Goal: Task Accomplishment & Management: Complete application form

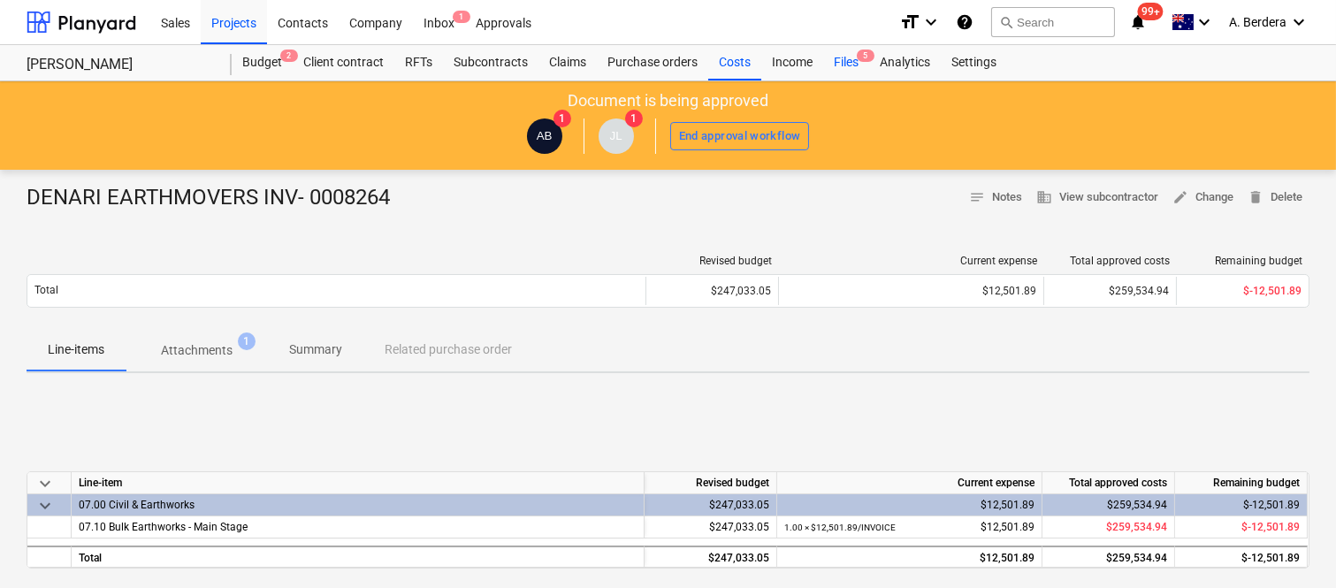
click at [843, 62] on div "Files 5" at bounding box center [846, 62] width 46 height 35
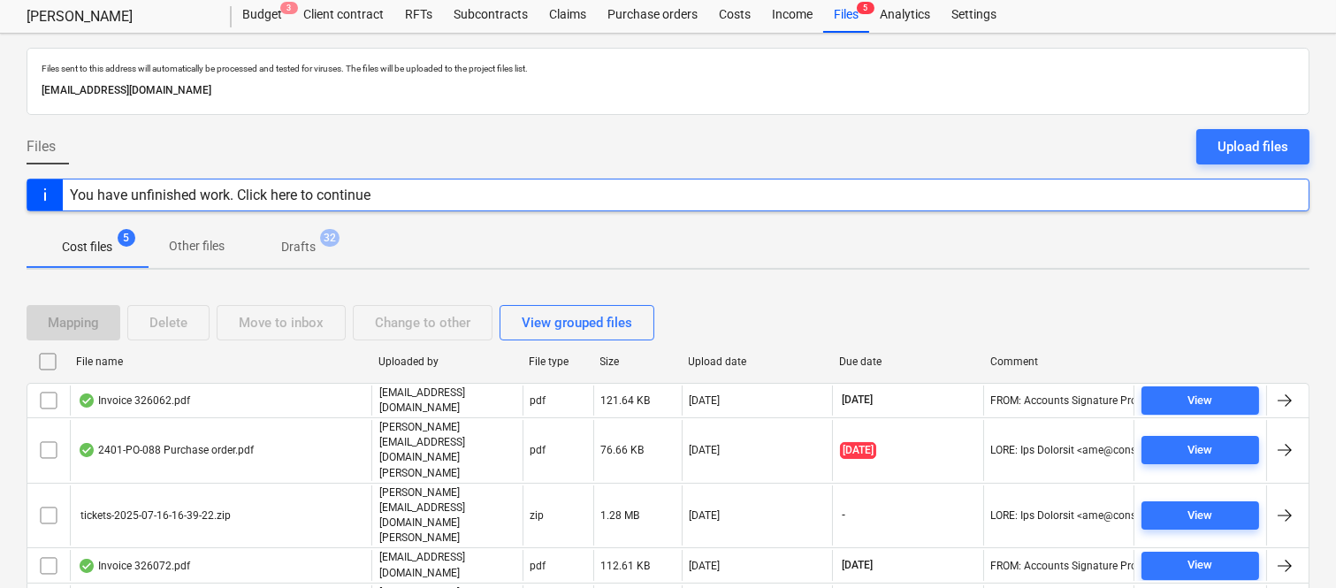
scroll to position [71, 0]
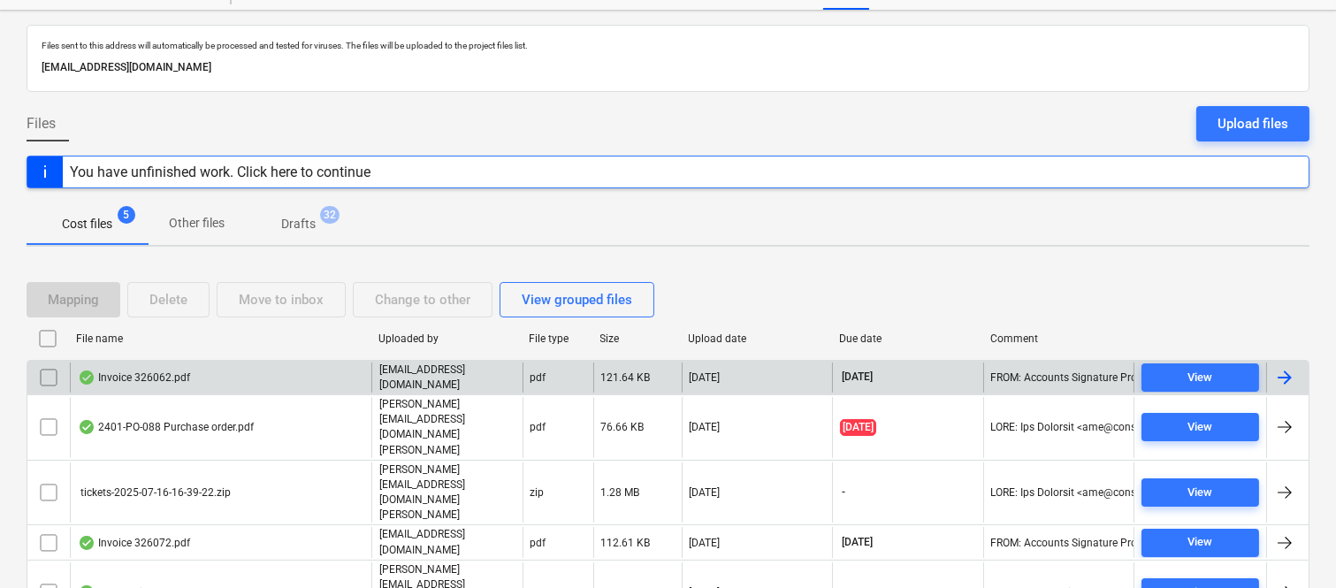
click at [294, 369] on div "Invoice 326062.pdf" at bounding box center [220, 377] width 301 height 30
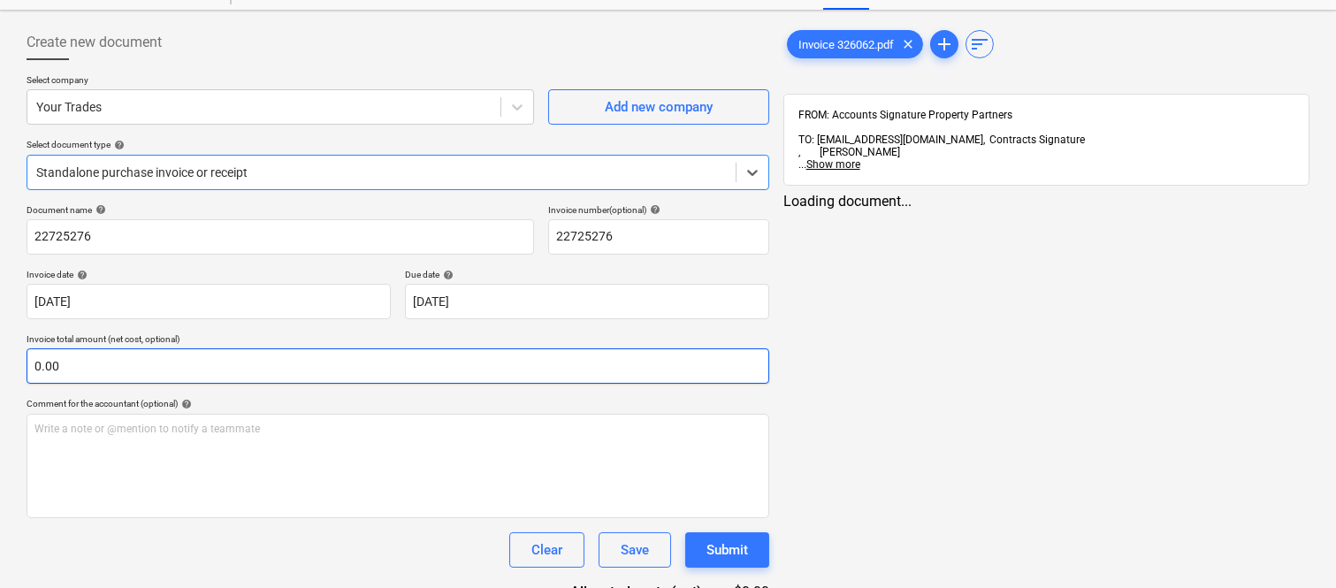
type input "22725276"
type input "[DATE]"
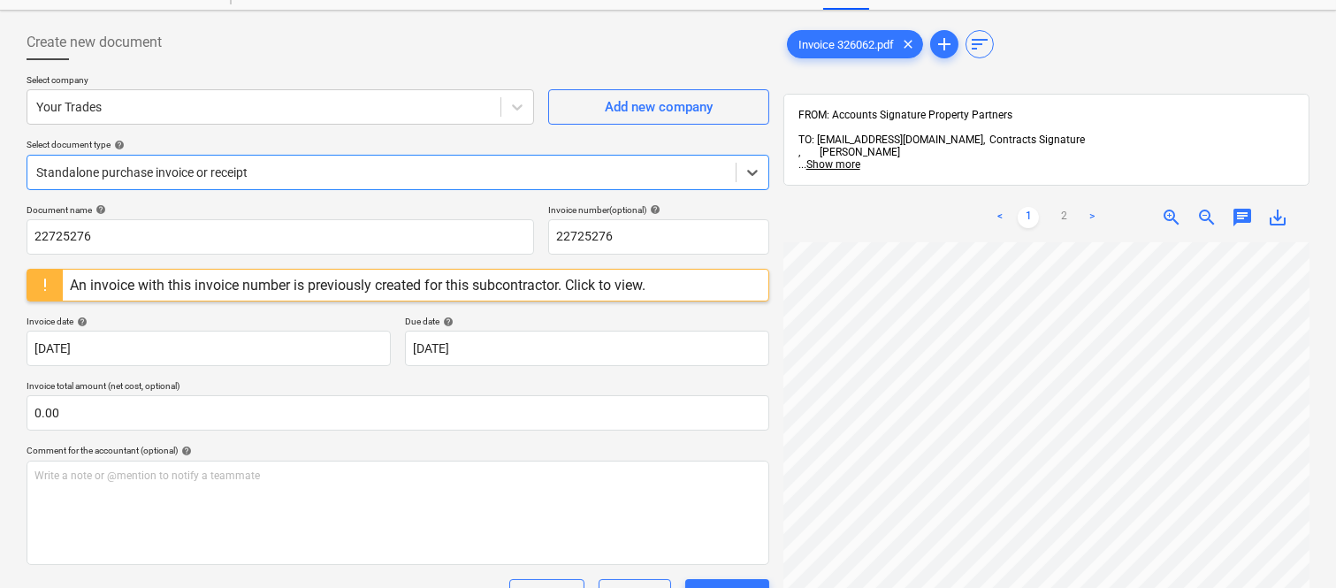
click at [364, 164] on div at bounding box center [381, 173] width 690 height 18
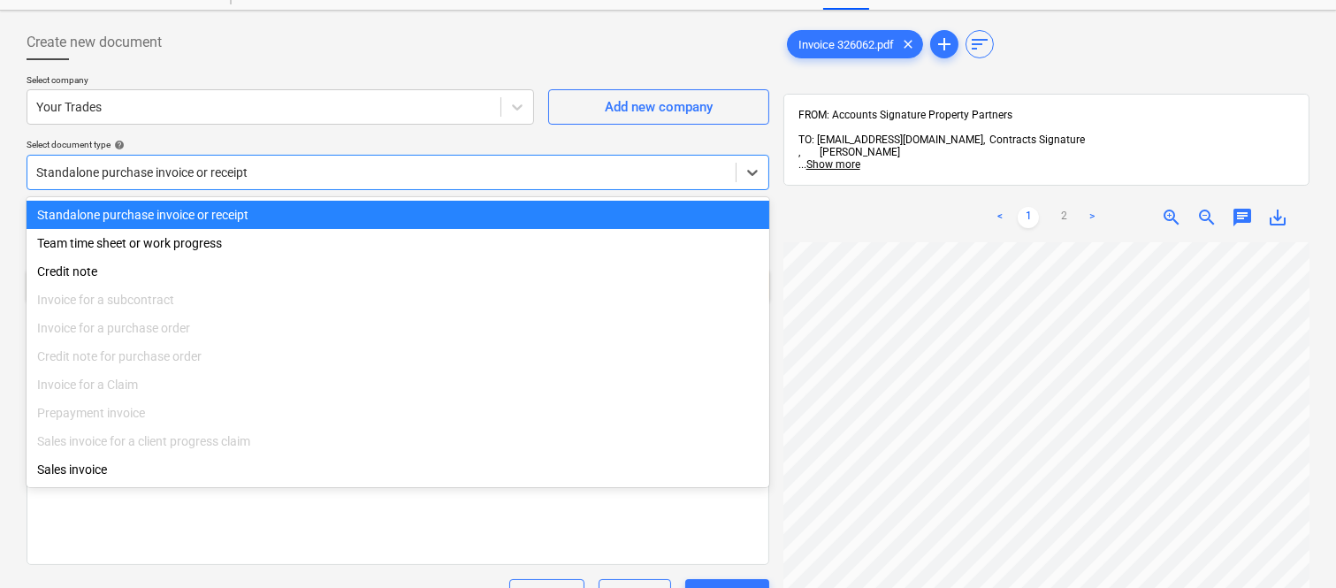
click at [381, 210] on div "Standalone purchase invoice or receipt" at bounding box center [398, 215] width 743 height 28
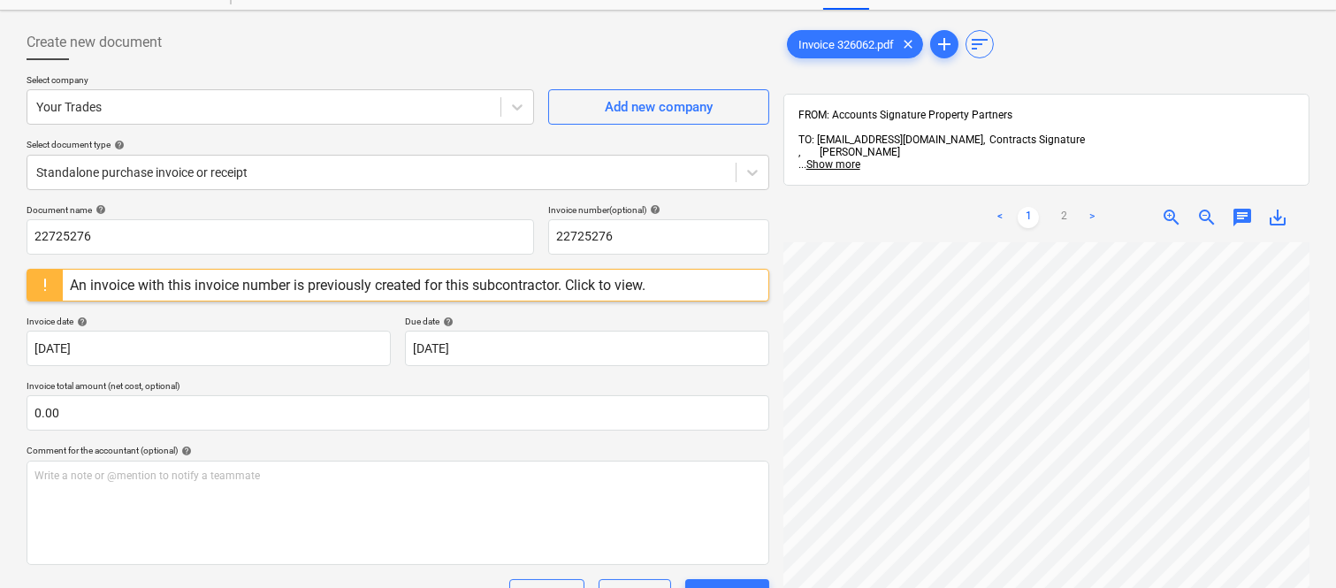
scroll to position [44, 294]
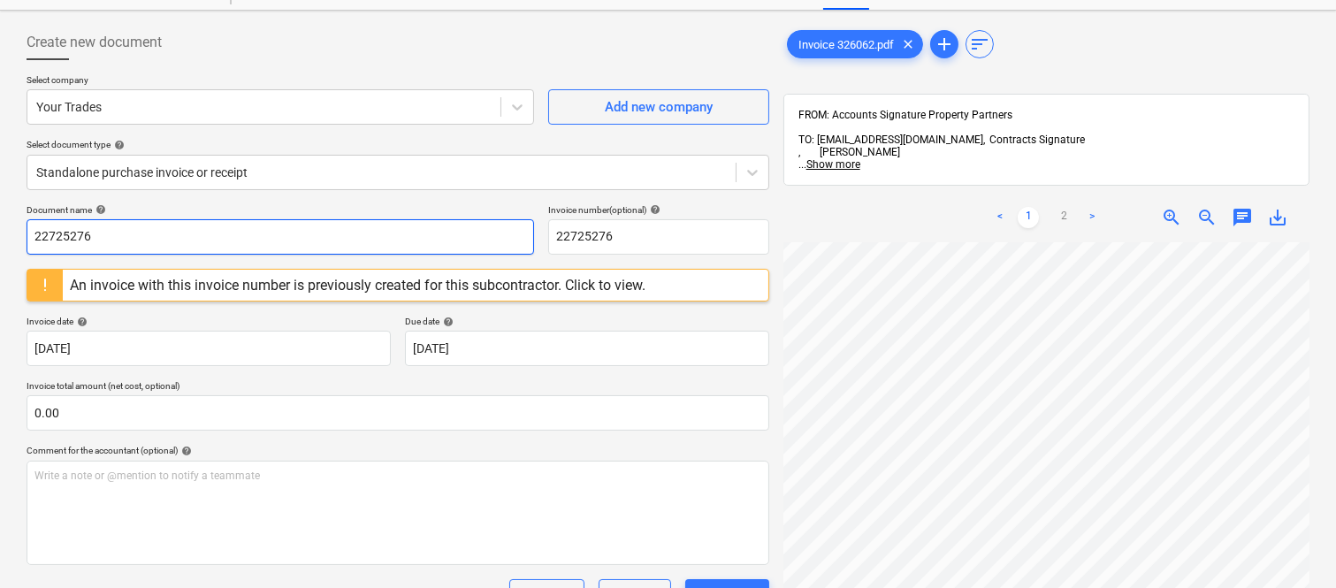
click at [227, 248] on input "22725276" at bounding box center [280, 236] width 507 height 35
type input "YOUR TRADES INV- 326062"
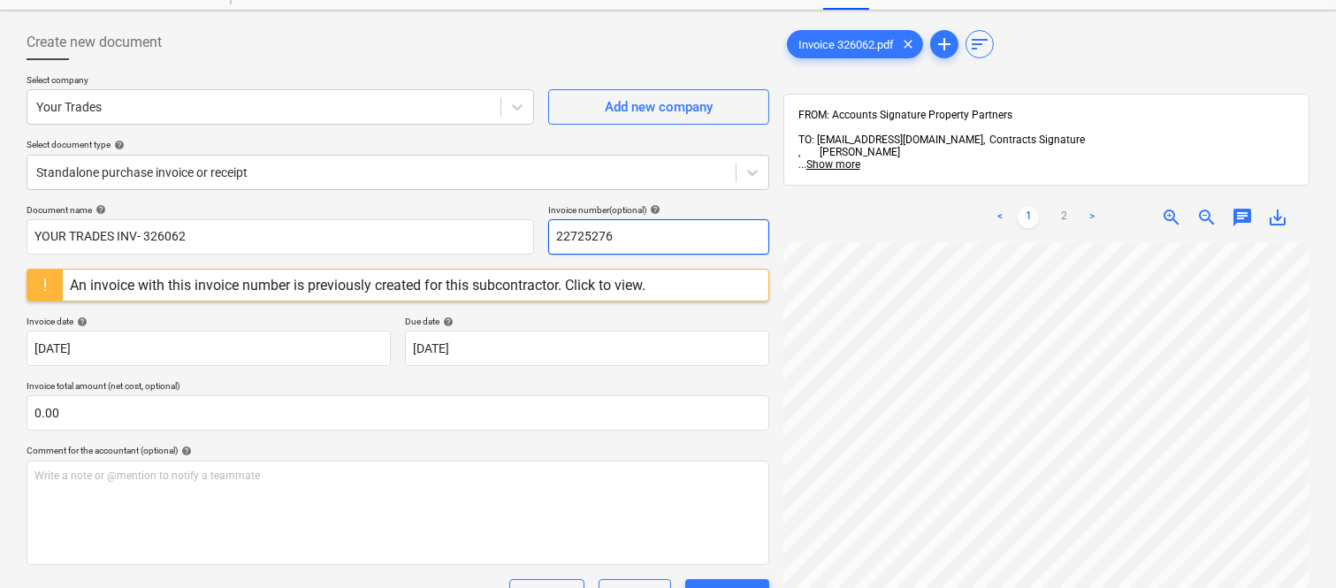
click at [584, 235] on input "22725276" at bounding box center [658, 236] width 221 height 35
click at [585, 235] on input "22725276" at bounding box center [658, 236] width 221 height 35
click at [586, 236] on input "22725276" at bounding box center [658, 236] width 221 height 35
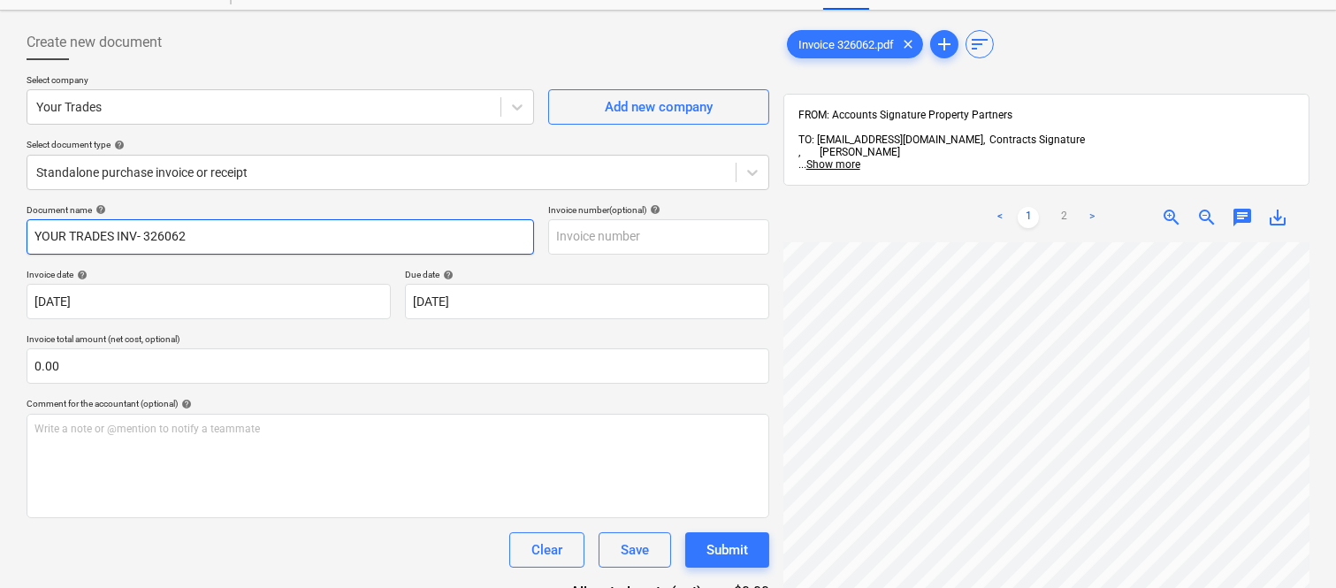
drag, startPoint x: 142, startPoint y: 234, endPoint x: 271, endPoint y: 233, distance: 128.2
click at [271, 233] on input "YOUR TRADES INV- 326062" at bounding box center [280, 236] width 507 height 35
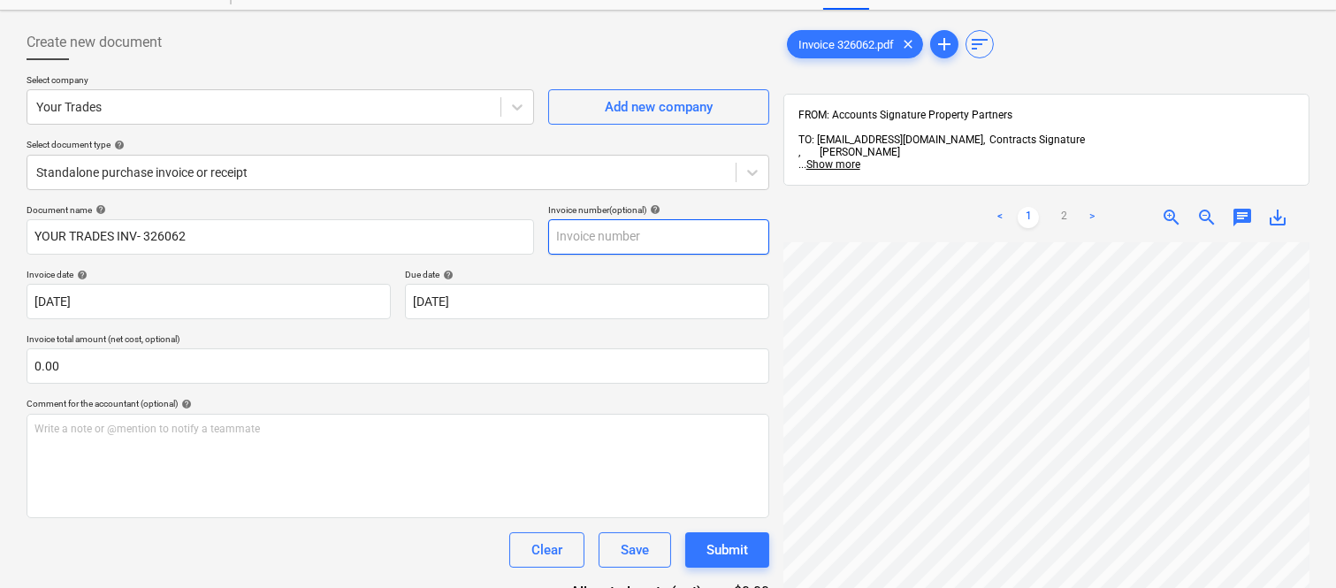
click at [599, 237] on input "text" at bounding box center [658, 236] width 221 height 35
paste input "326062"
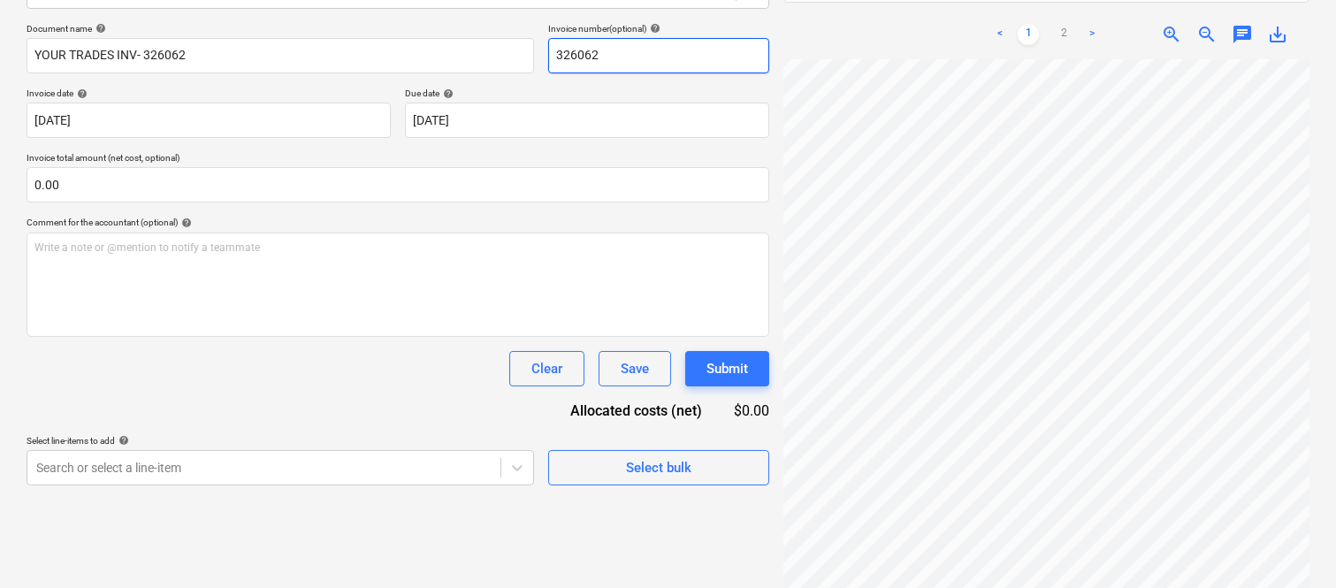
scroll to position [508, 294]
type input "326062"
click at [1310, 352] on div "Invoice 326062.pdf clear add sort FROM: Accounts Signature Property Partners TO…" at bounding box center [1046, 220] width 540 height 768
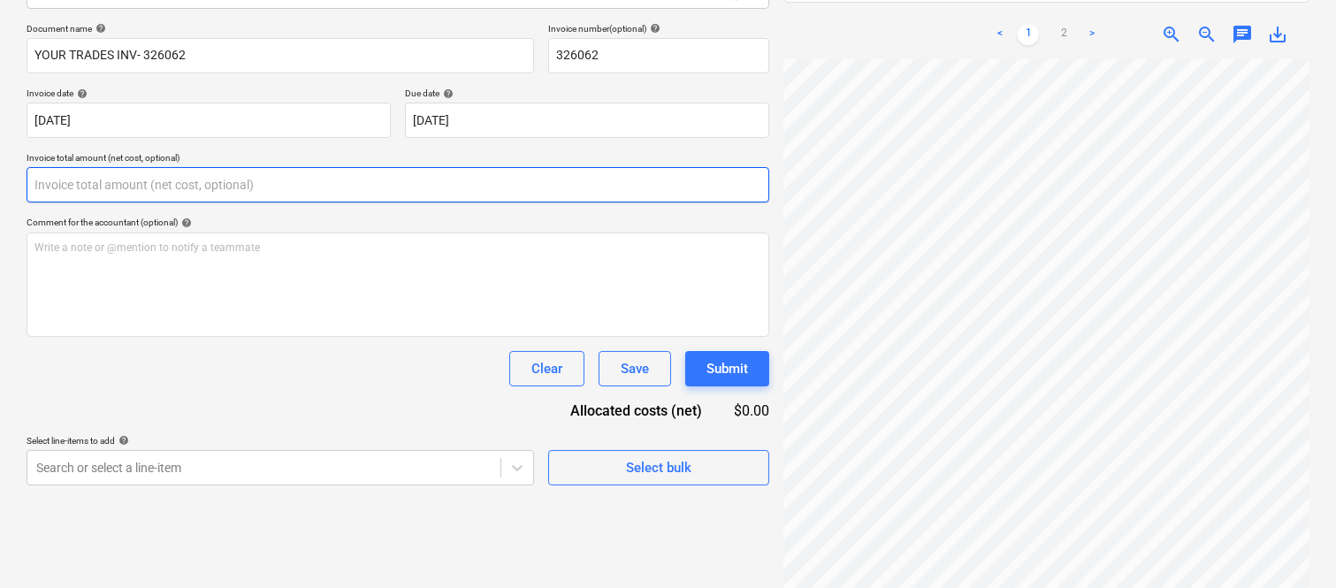
click at [195, 191] on input "text" at bounding box center [398, 184] width 743 height 35
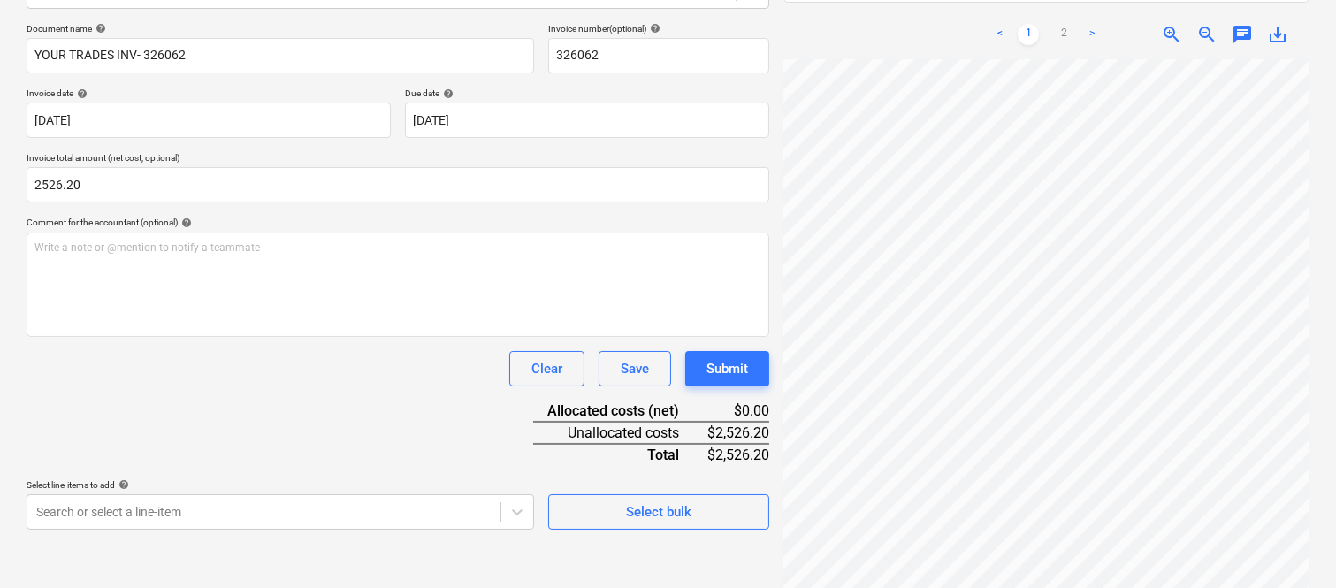
type input "2,526.20"
click at [281, 371] on div "Clear Save Submit" at bounding box center [398, 368] width 743 height 35
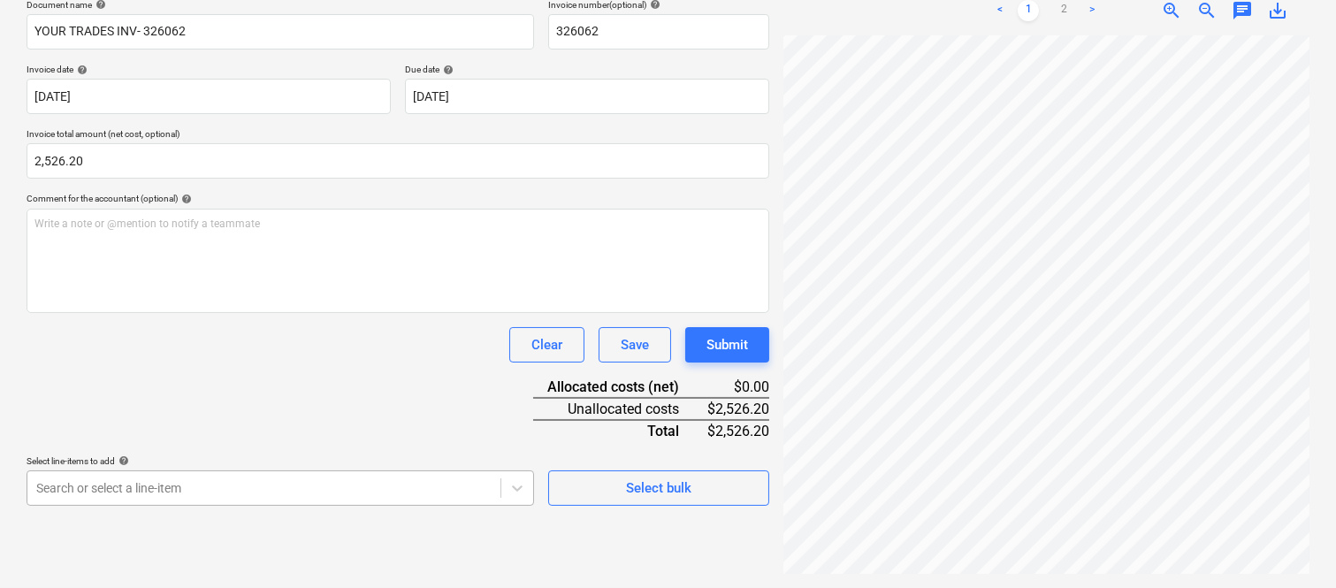
click at [249, 312] on body "Sales Projects Contacts Company Inbox 1 Approvals format_size keyboard_arrow_do…" at bounding box center [668, 18] width 1336 height 588
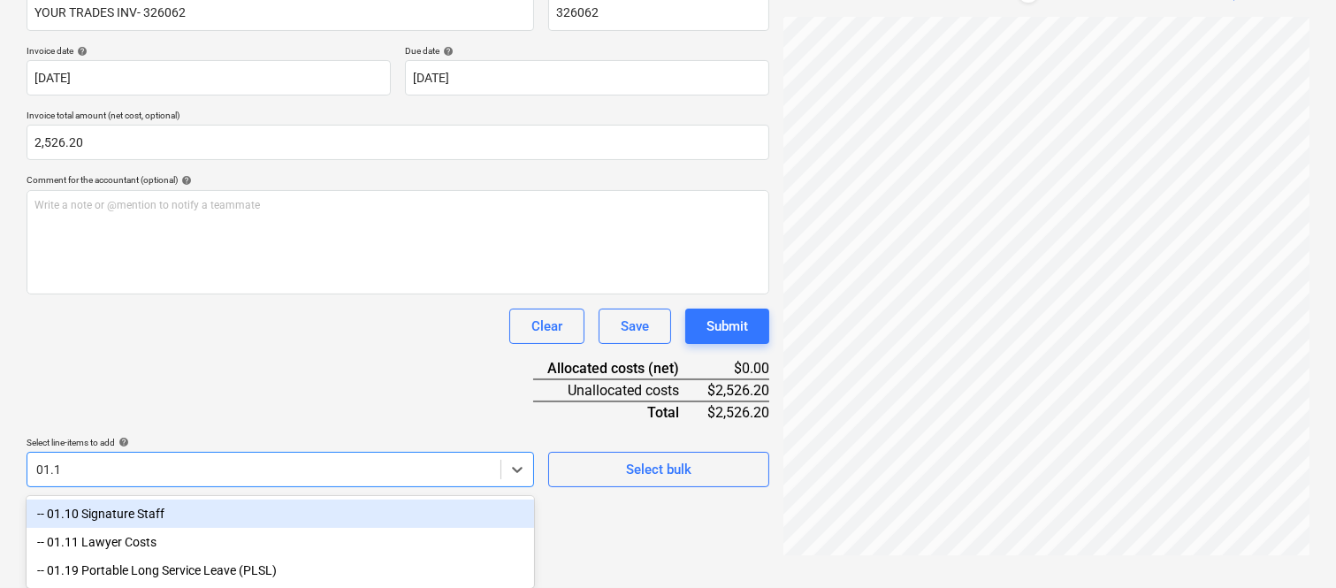
type input "01.10"
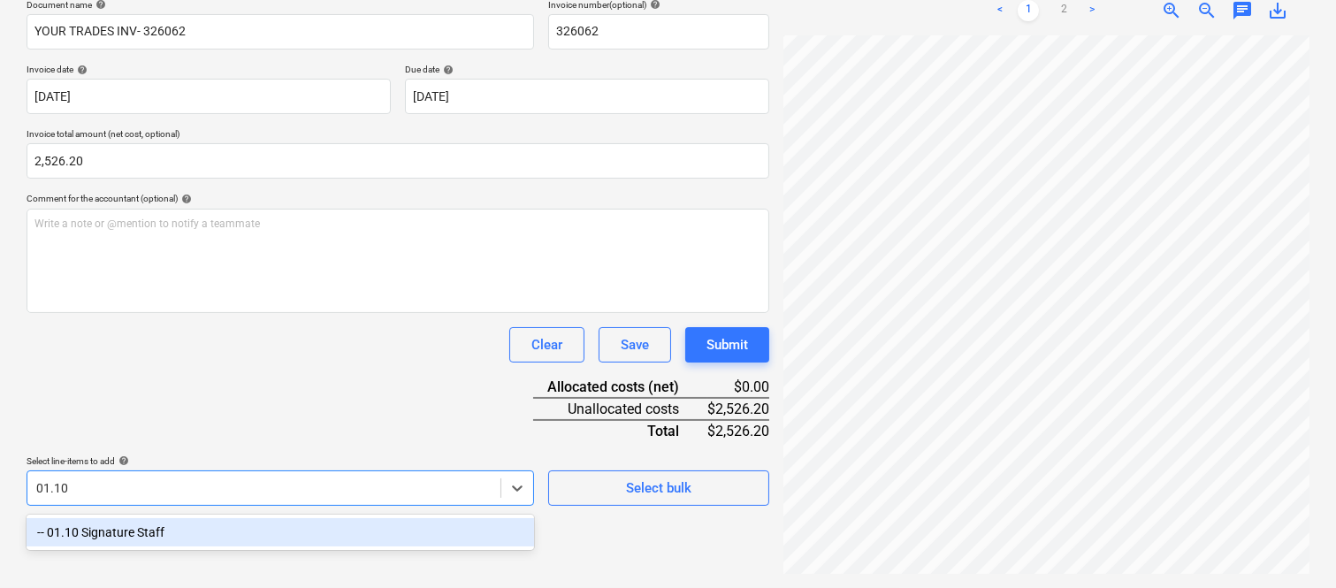
scroll to position [252, 0]
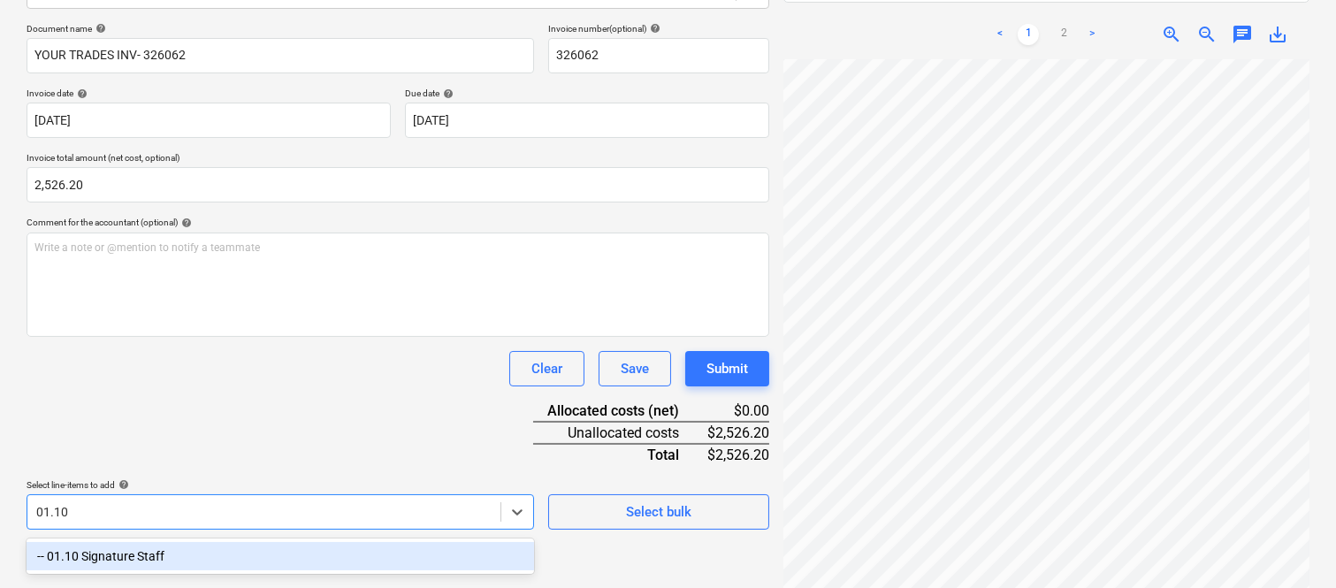
drag, startPoint x: 203, startPoint y: 561, endPoint x: 221, endPoint y: 409, distance: 152.2
click at [203, 558] on div "-- 01.10 Signature Staff" at bounding box center [280, 556] width 507 height 28
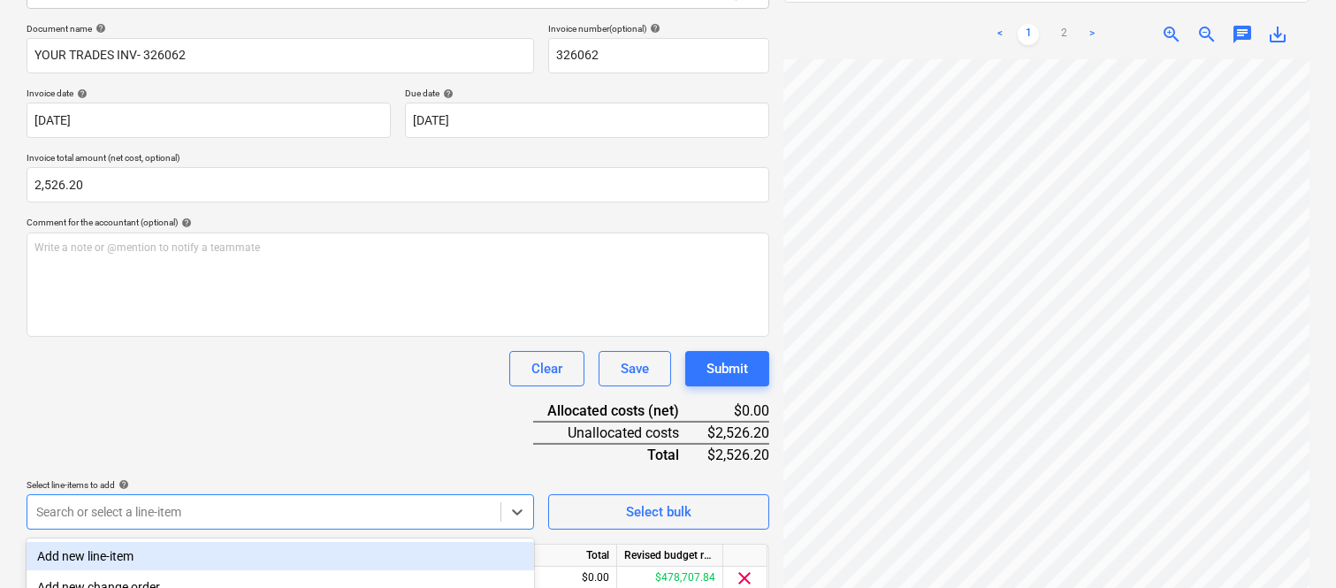
click at [221, 405] on div "Document name help YOUR TRADES INV- 326062 Invoice number (optional) help 32606…" at bounding box center [398, 334] width 743 height 623
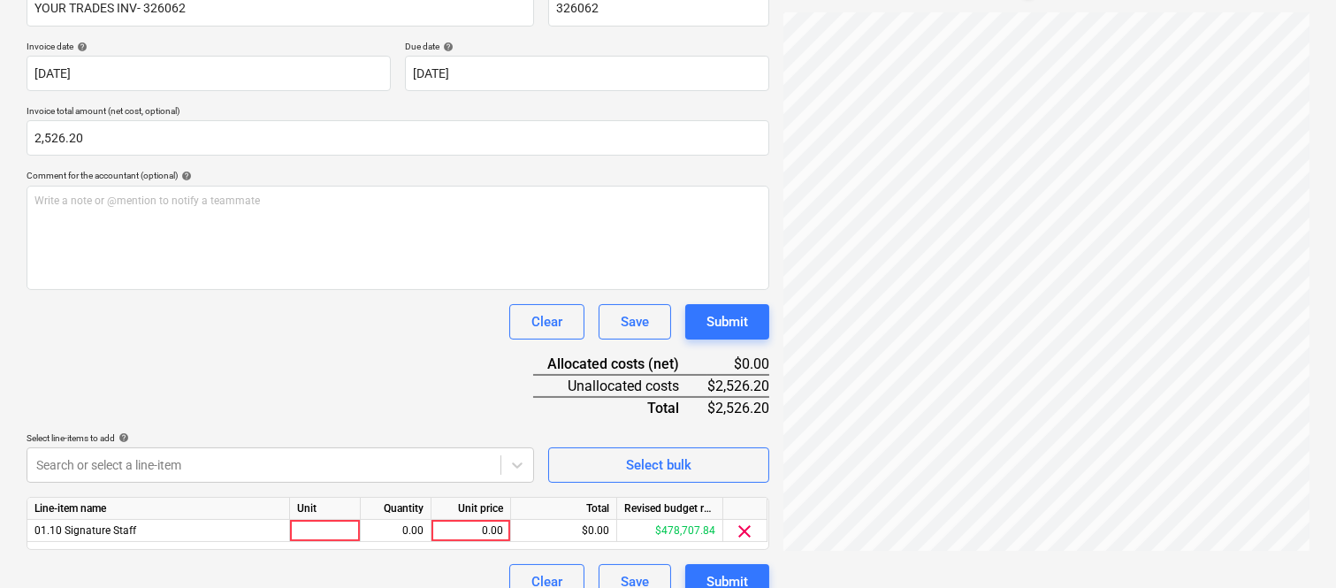
scroll to position [324, 0]
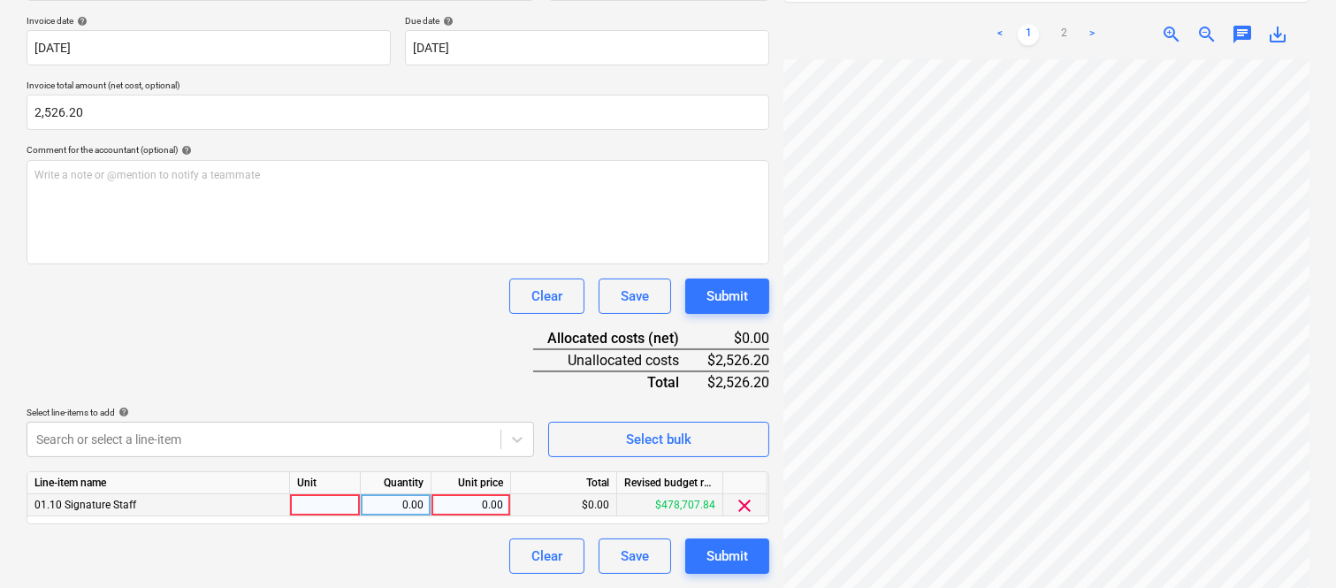
click at [314, 505] on div at bounding box center [325, 505] width 71 height 22
type input "INVOICE"
click at [419, 506] on div "0.00" at bounding box center [396, 505] width 56 height 22
type input "1"
click at [479, 506] on div "0.00" at bounding box center [471, 505] width 65 height 22
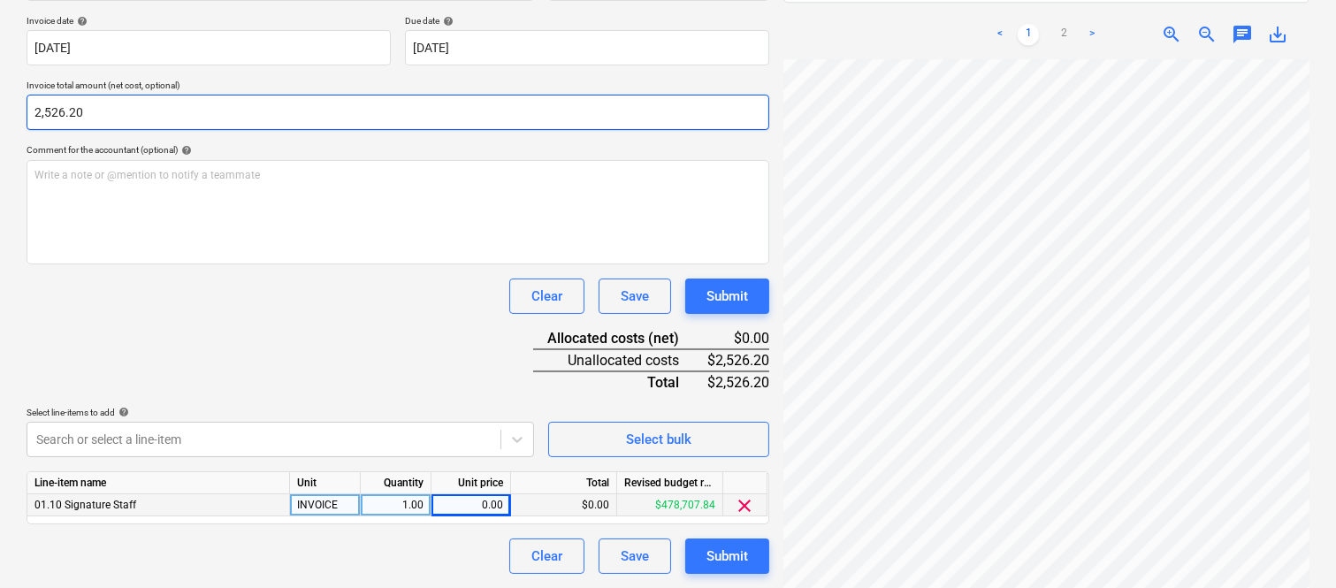
click at [64, 115] on input "2,526.20" at bounding box center [398, 112] width 743 height 35
click at [64, 112] on input "2526.2" at bounding box center [398, 112] width 743 height 35
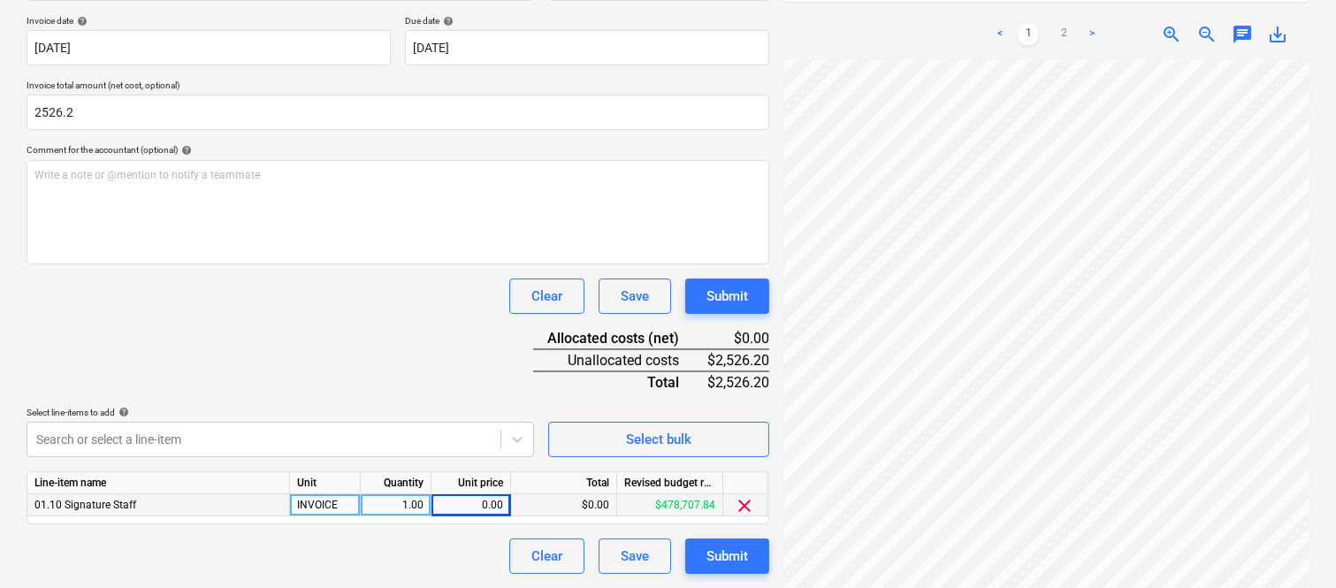
type input "2,526.20"
click at [492, 511] on div "0.00" at bounding box center [471, 505] width 65 height 22
type input "2526.2"
click at [410, 345] on div "Document name help YOUR TRADES INV- 326062 Invoice number (optional) help 32606…" at bounding box center [398, 261] width 743 height 623
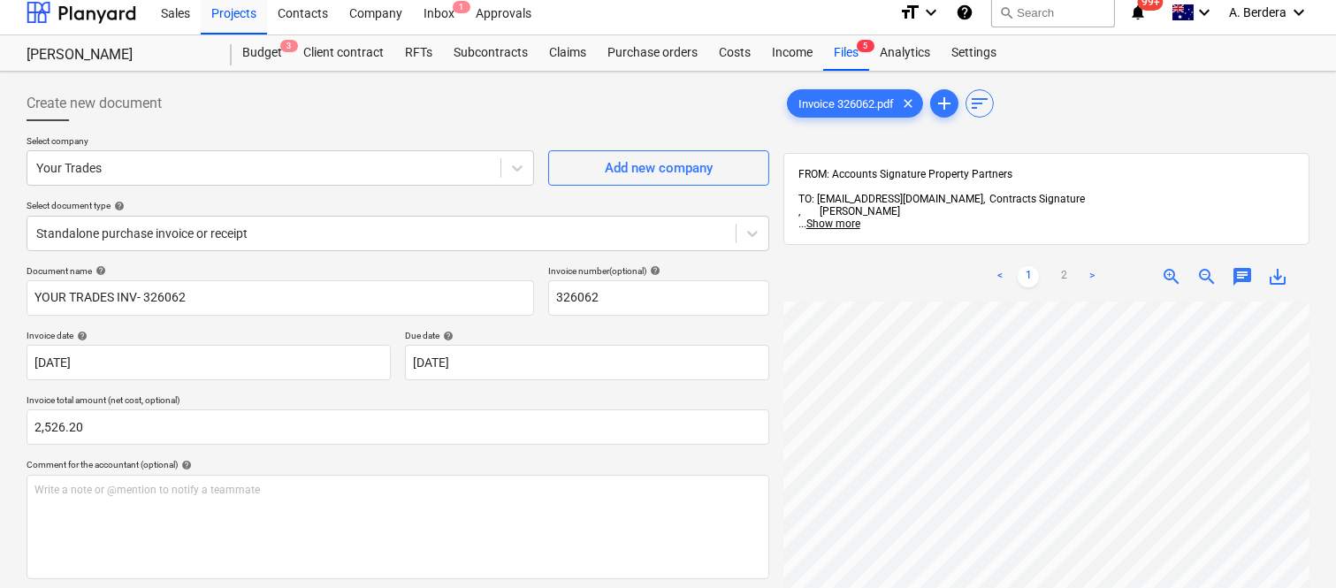
scroll to position [0, 0]
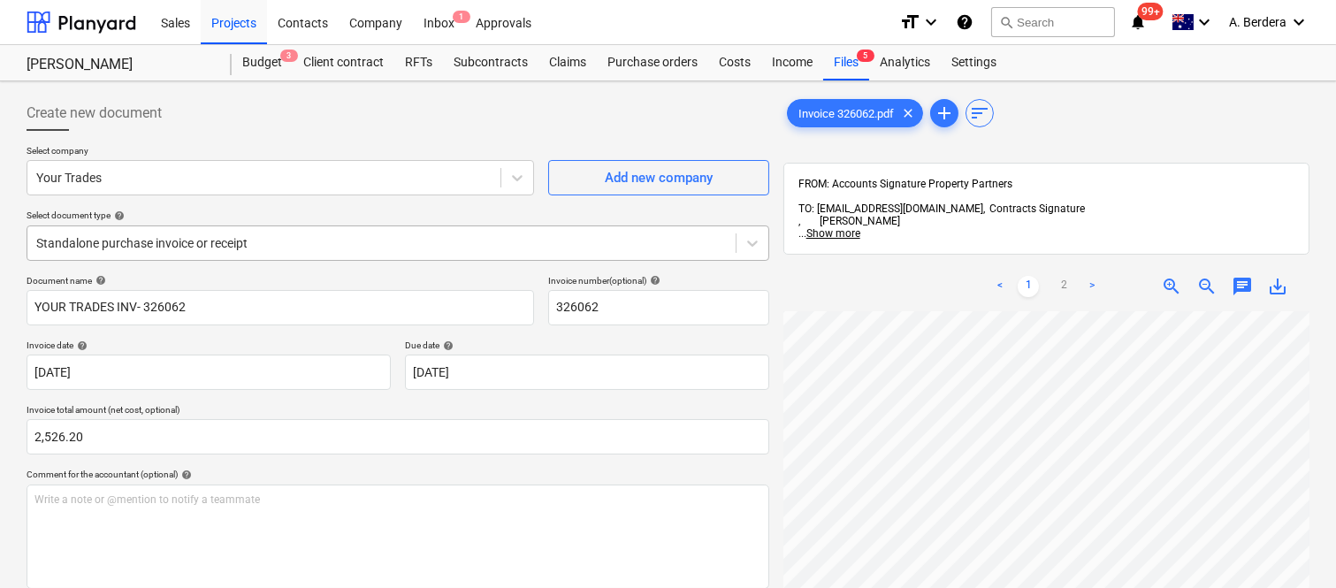
click at [361, 244] on div at bounding box center [381, 243] width 690 height 18
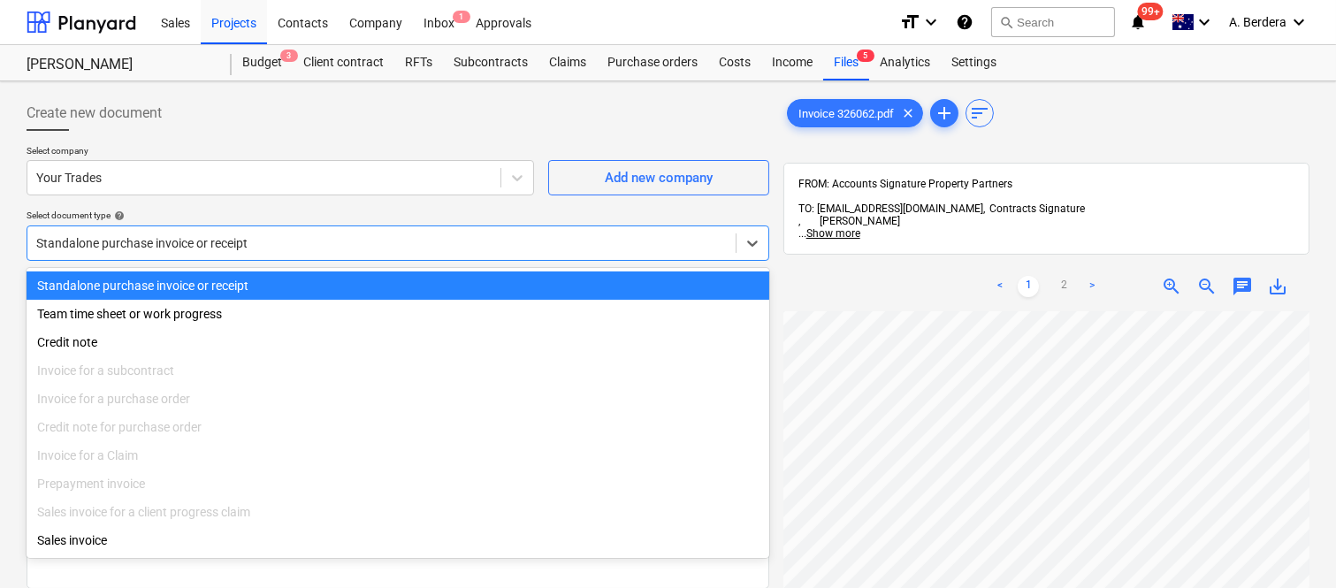
click at [366, 286] on div "Standalone purchase invoice or receipt" at bounding box center [398, 285] width 743 height 28
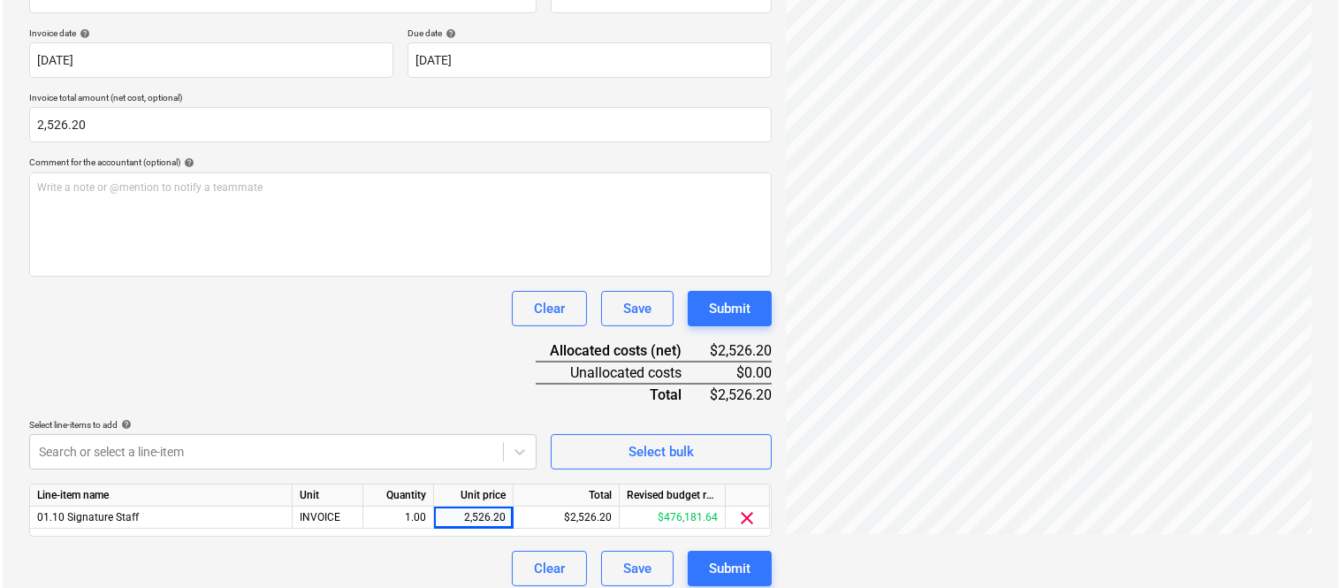
scroll to position [324, 0]
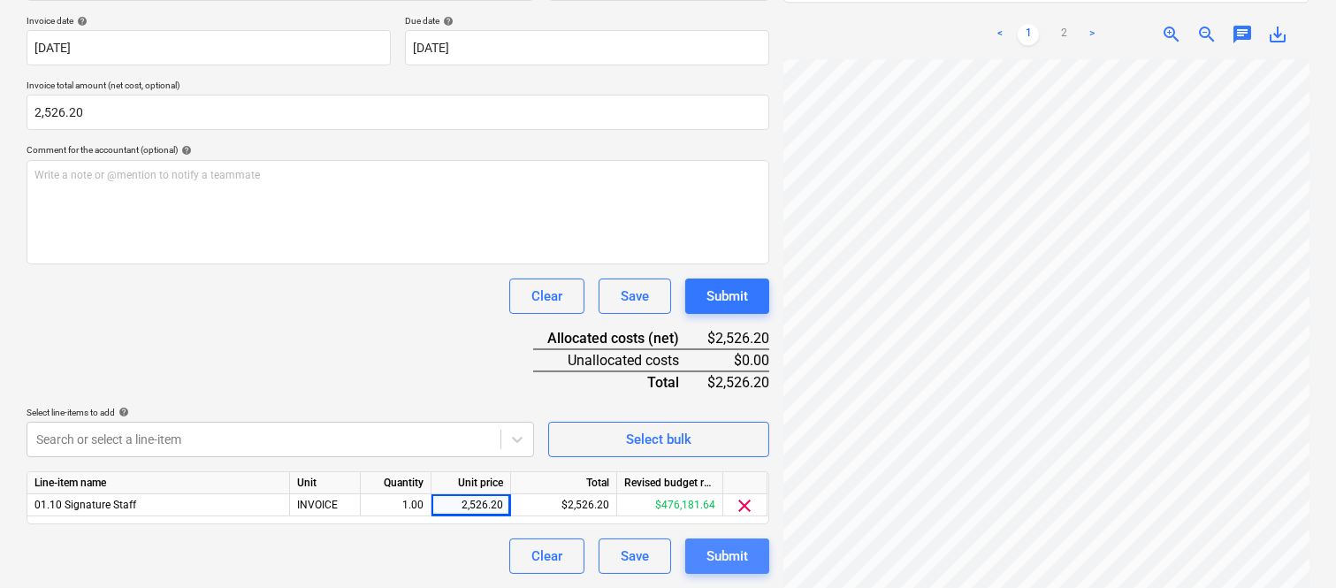
click at [709, 553] on div "Submit" at bounding box center [727, 556] width 42 height 23
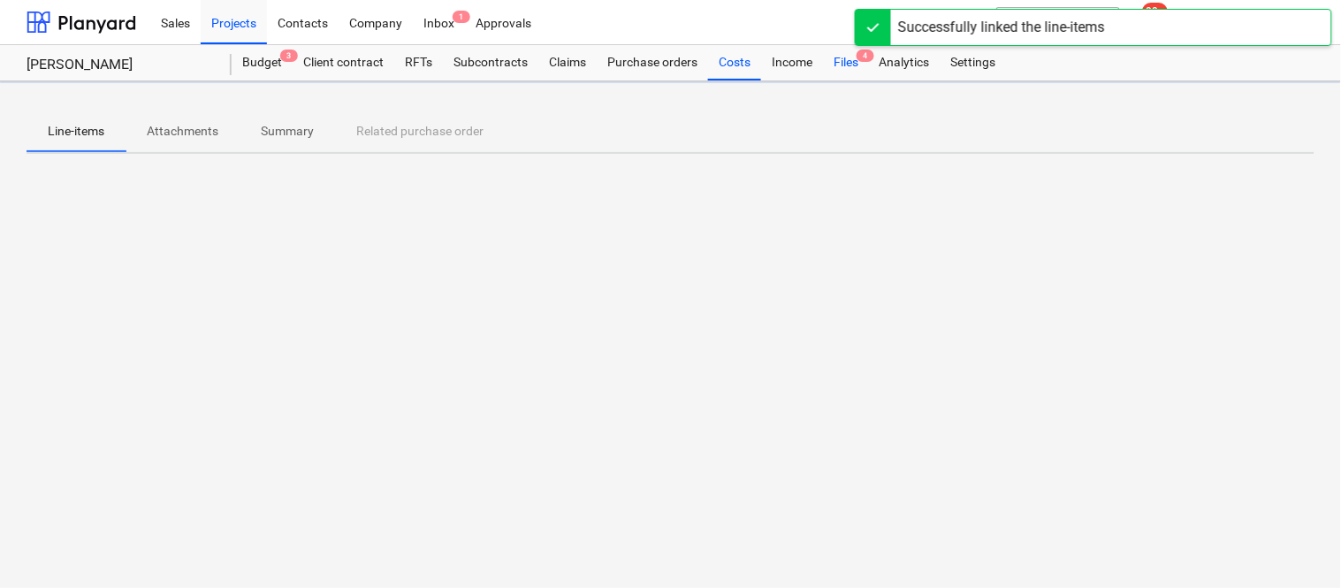
click at [841, 65] on div "Files 4" at bounding box center [846, 62] width 46 height 35
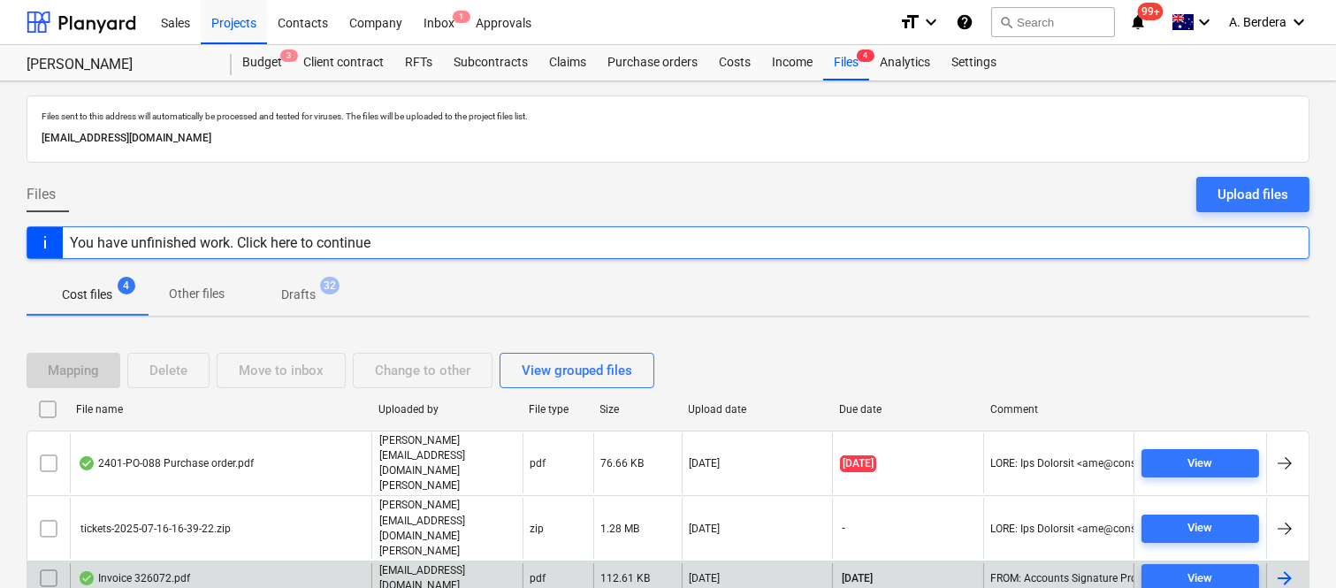
click at [263, 563] on div "Invoice 326072.pdf" at bounding box center [220, 578] width 301 height 30
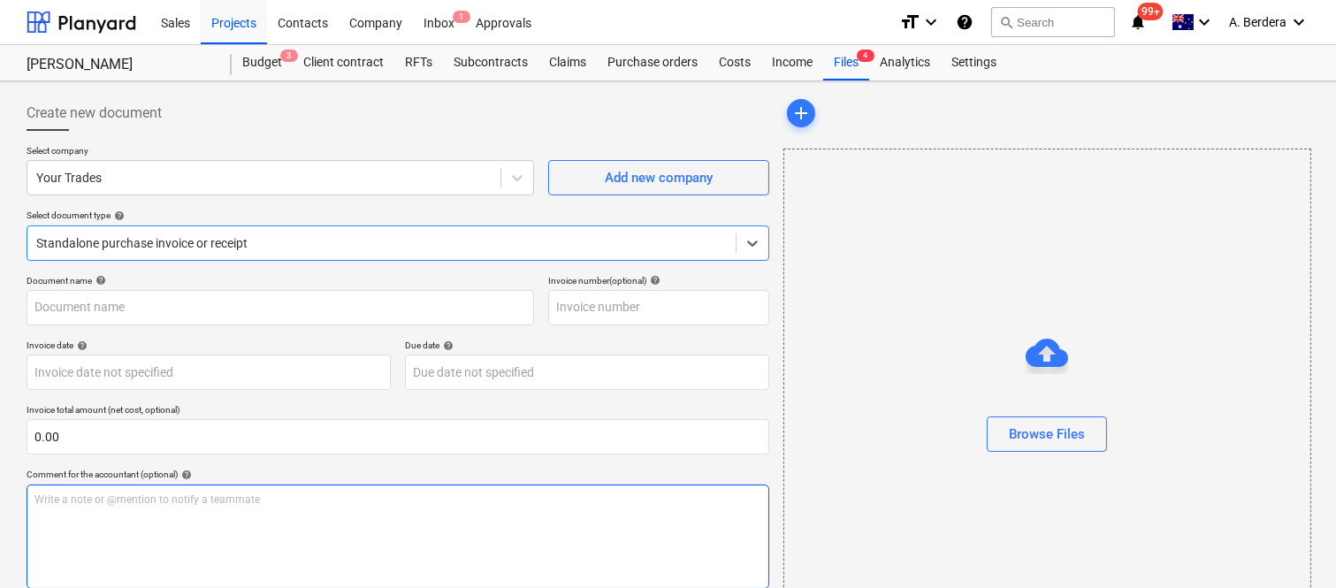
type input "22725276"
type input "[DATE]"
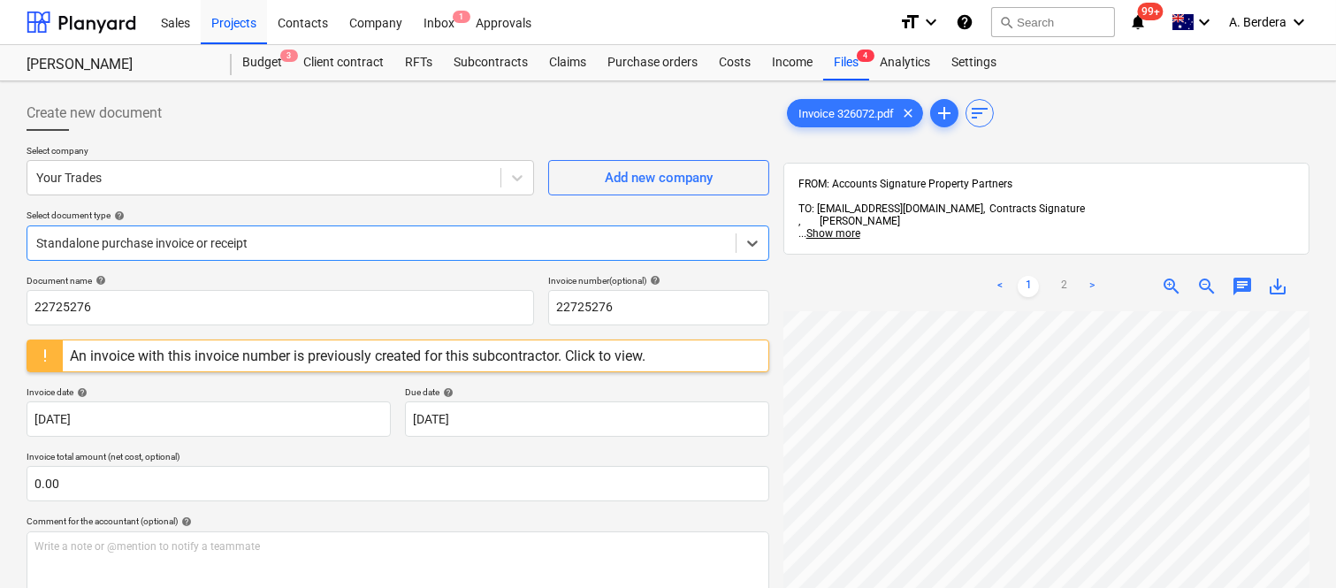
click at [339, 241] on div at bounding box center [381, 243] width 690 height 18
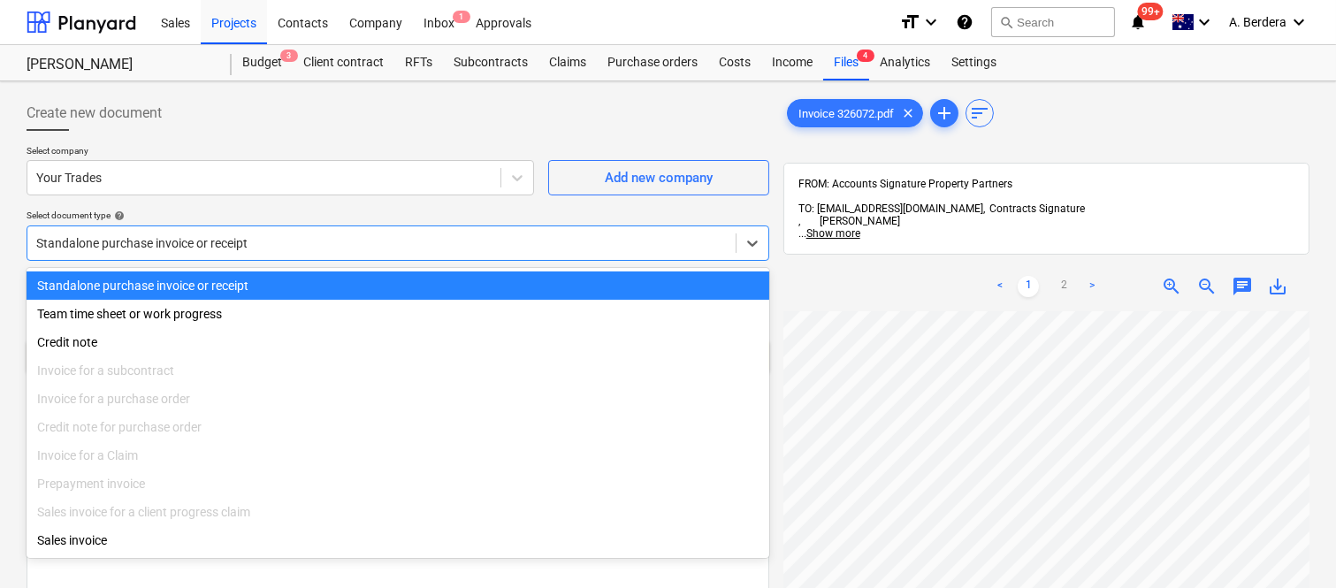
click at [354, 277] on div "Standalone purchase invoice or receipt" at bounding box center [398, 285] width 743 height 28
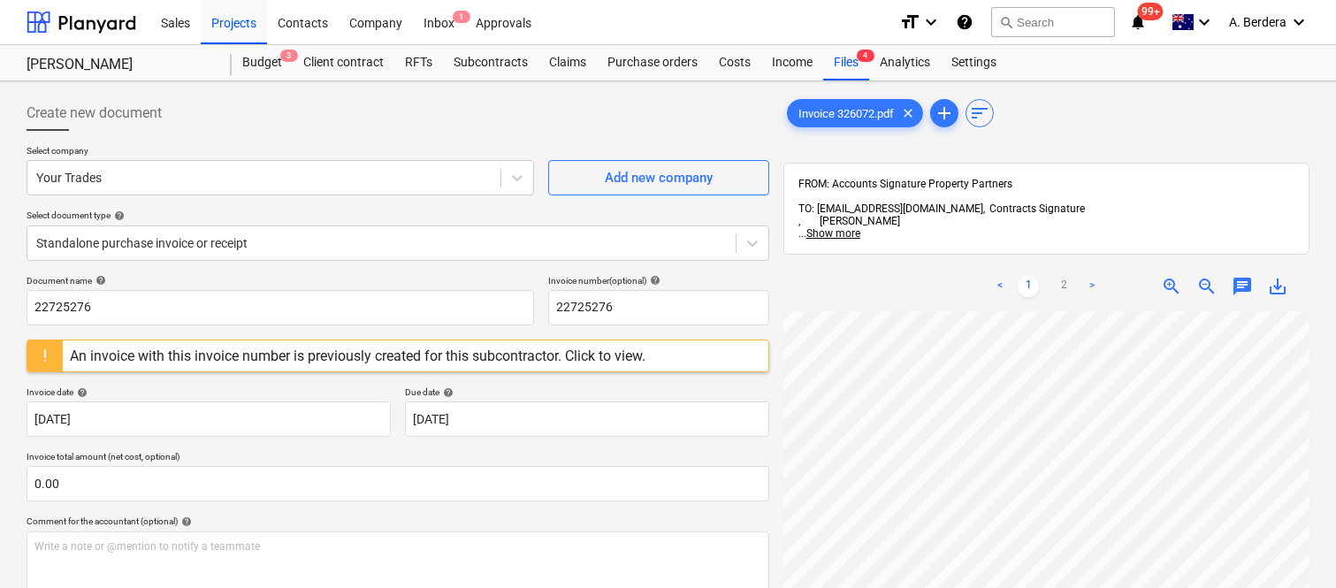
scroll to position [51, 294]
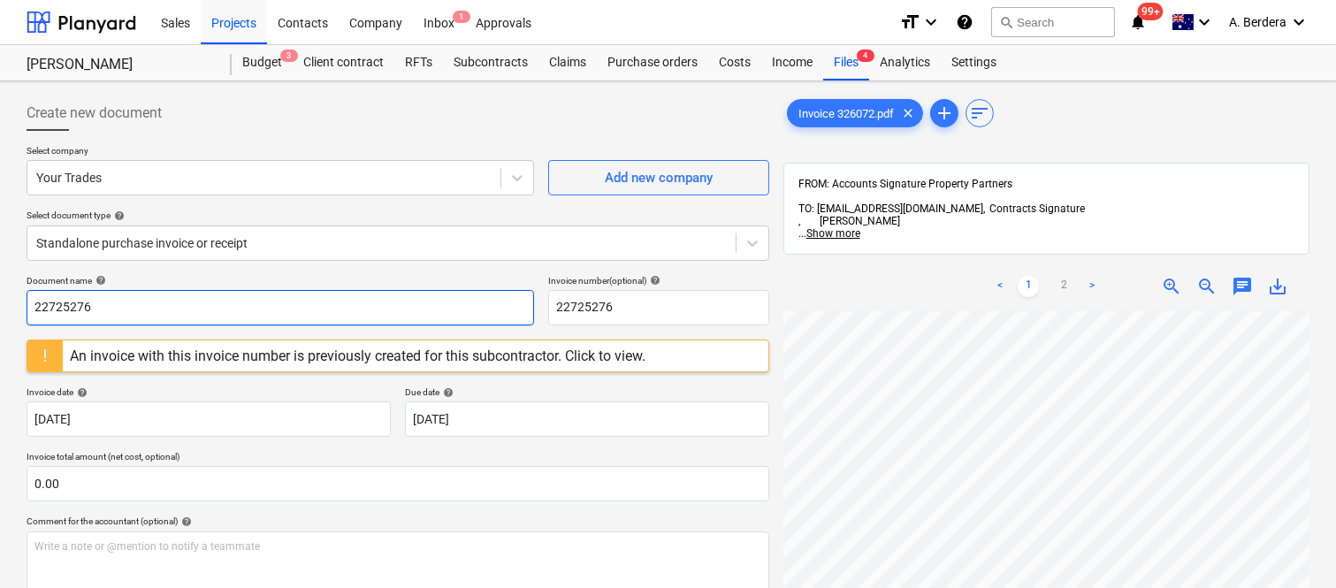
click at [145, 317] on input "22725276" at bounding box center [280, 307] width 507 height 35
type input "YOUR TRADES INV- 326072"
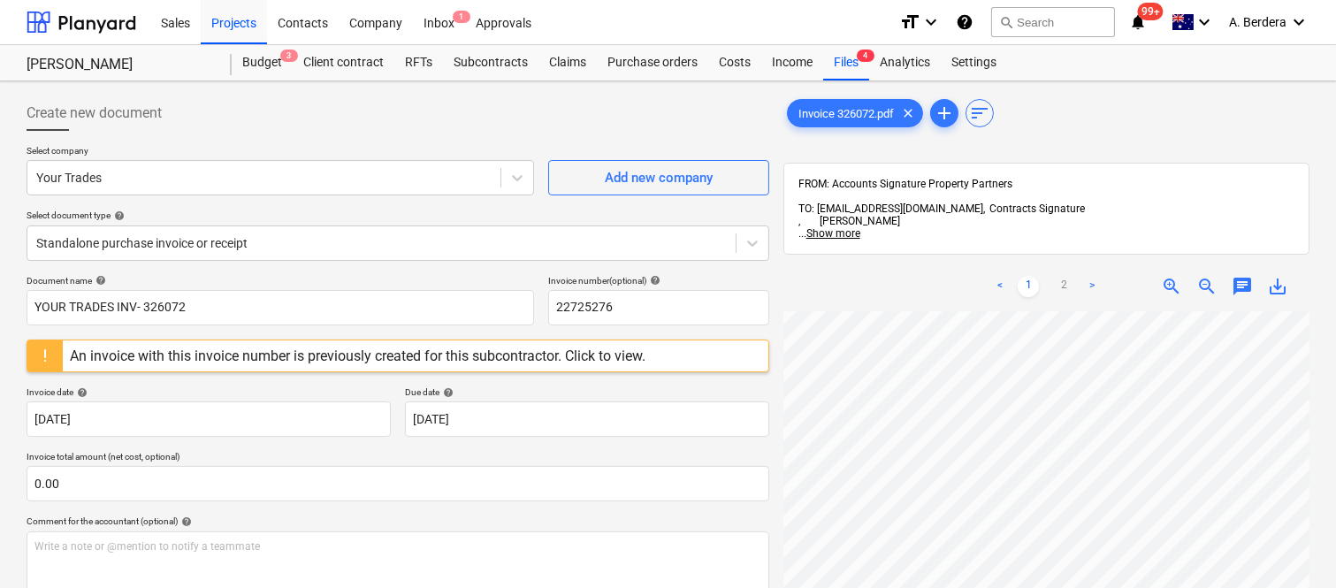
click at [615, 286] on div "Invoice number (optional) help" at bounding box center [658, 280] width 221 height 11
click at [605, 312] on input "22725276" at bounding box center [658, 307] width 221 height 35
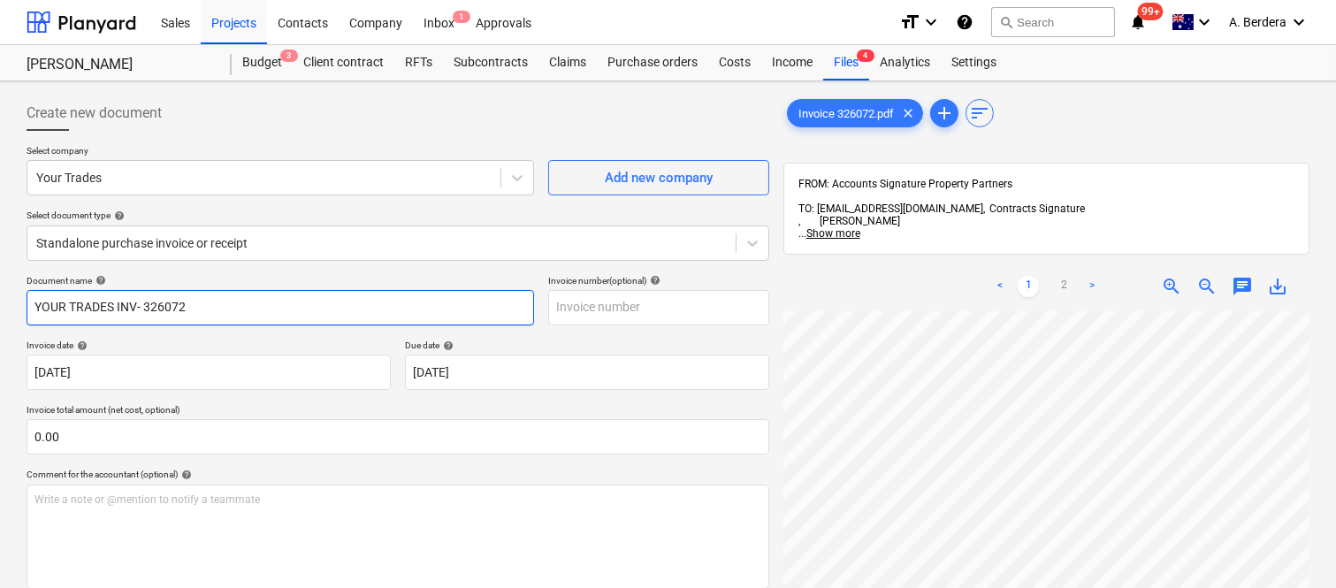
drag, startPoint x: 144, startPoint y: 305, endPoint x: 234, endPoint y: 313, distance: 90.5
click at [234, 313] on input "YOUR TRADES INV- 326072" at bounding box center [280, 307] width 507 height 35
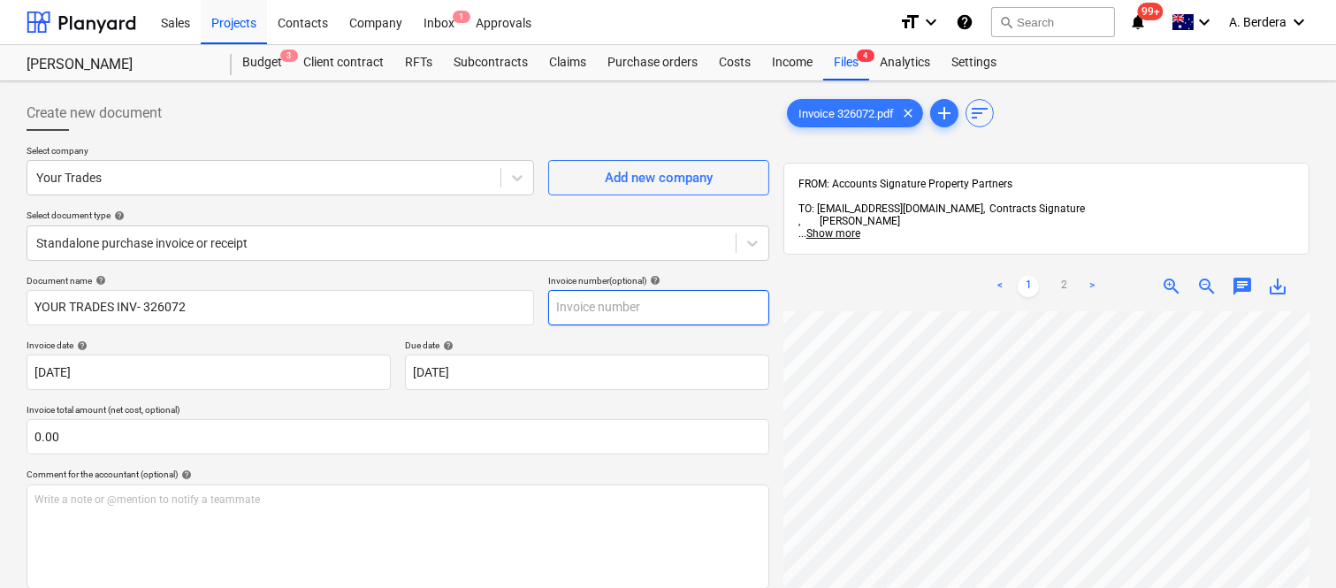
click at [584, 312] on input "text" at bounding box center [658, 307] width 221 height 35
paste input "326072"
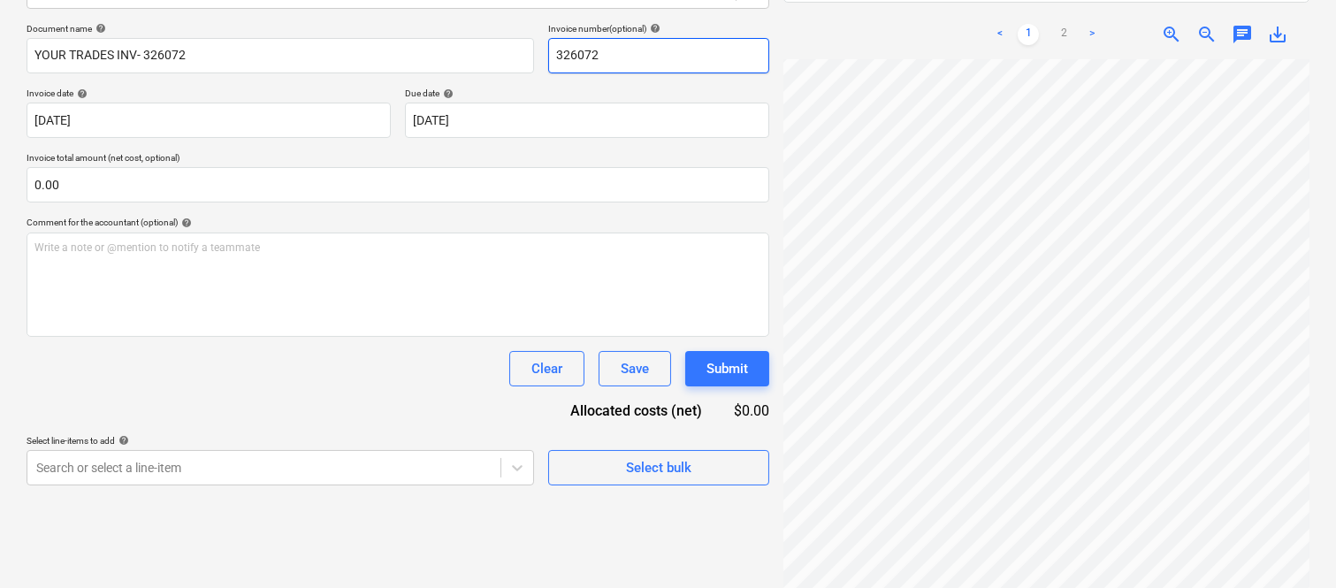
scroll to position [523, 294]
type input "326072"
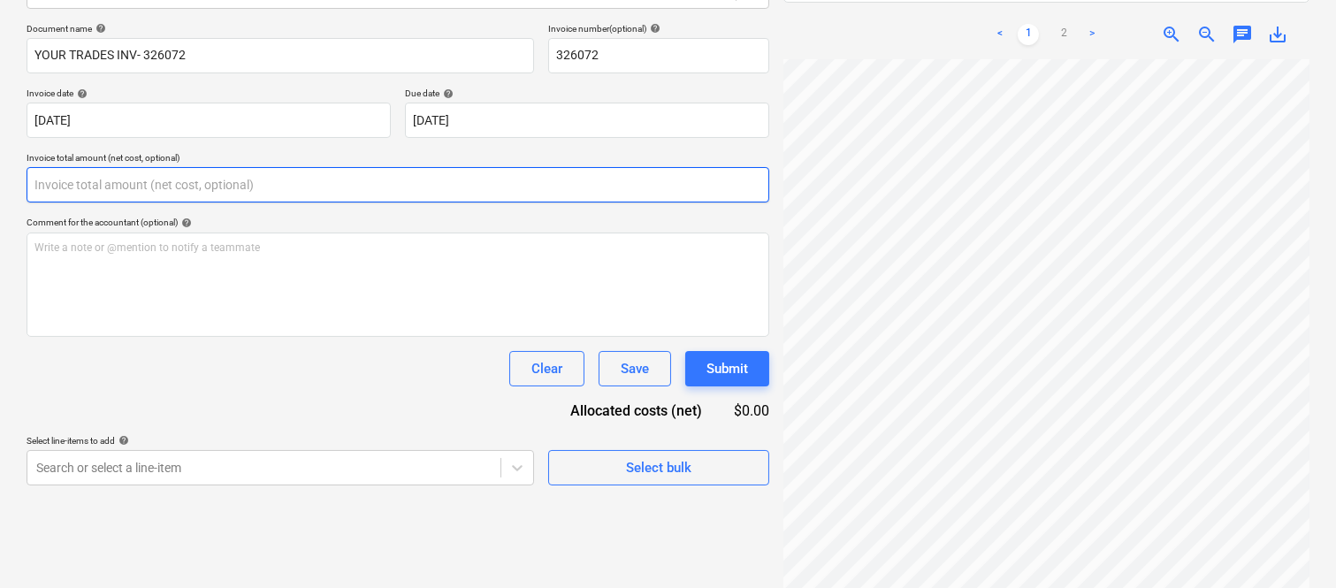
click at [198, 177] on input "text" at bounding box center [398, 184] width 743 height 35
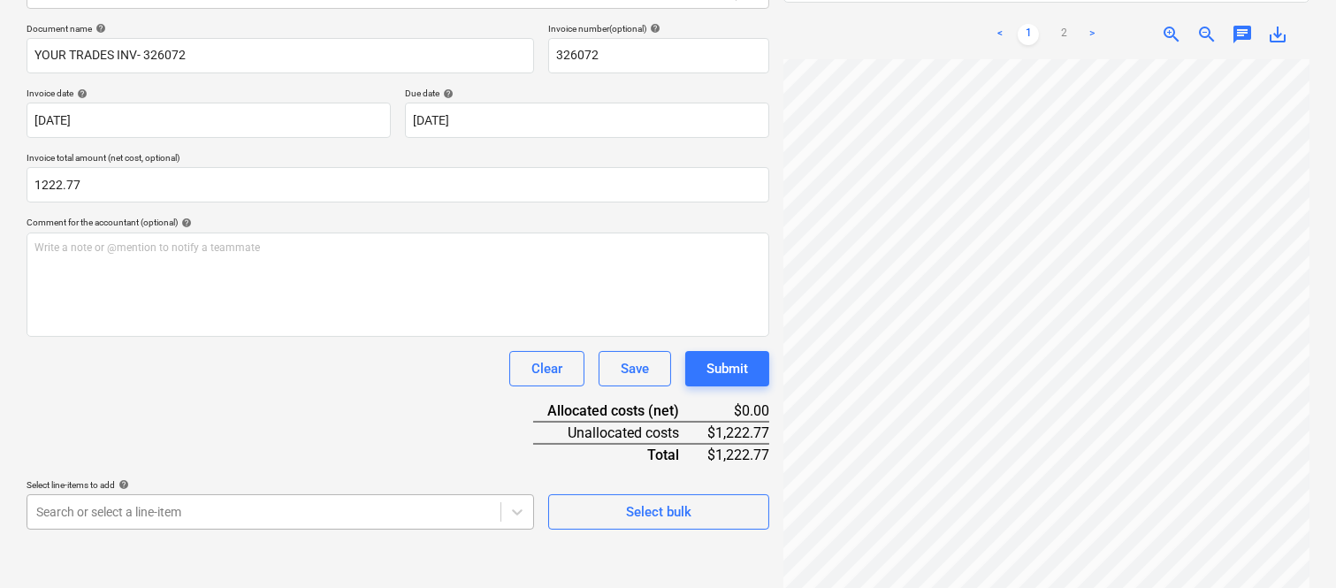
type input "1,222.77"
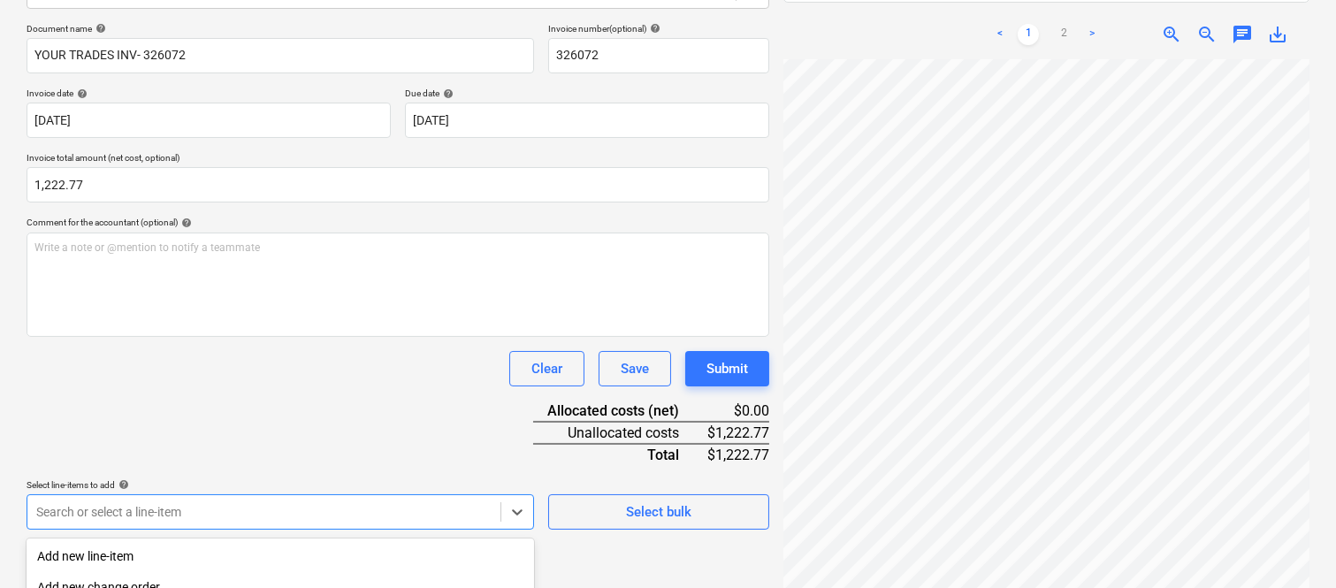
click at [224, 336] on body "Sales Projects Contacts Company Inbox 1 Approvals format_size keyboard_arrow_do…" at bounding box center [668, 42] width 1336 height 588
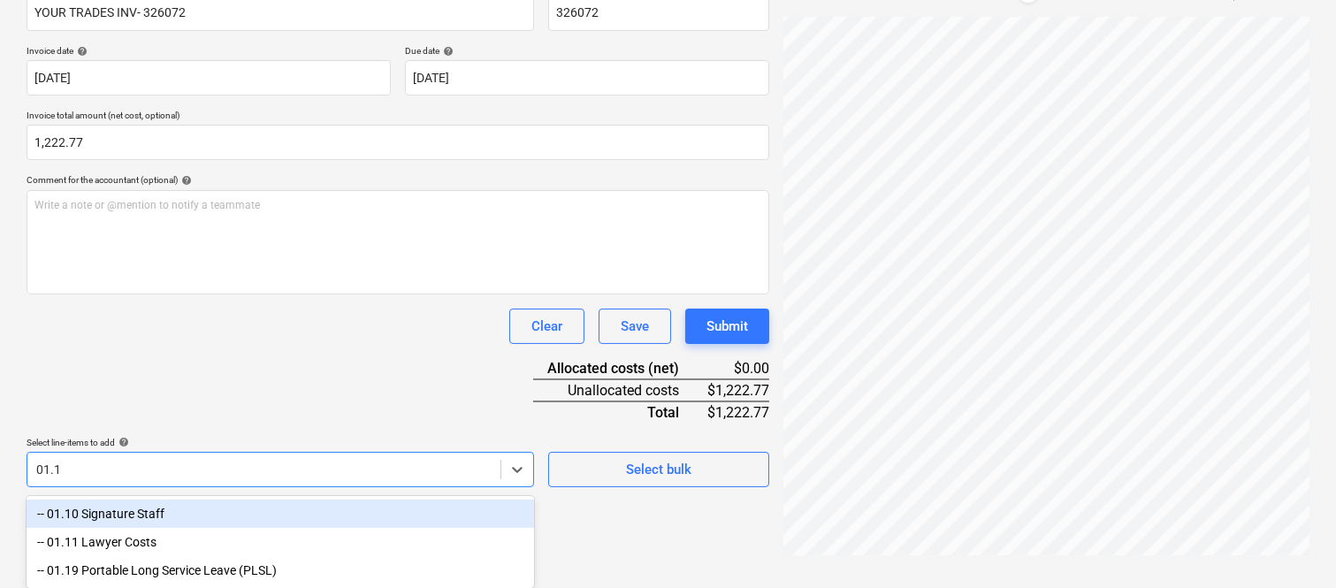
type input "01.10"
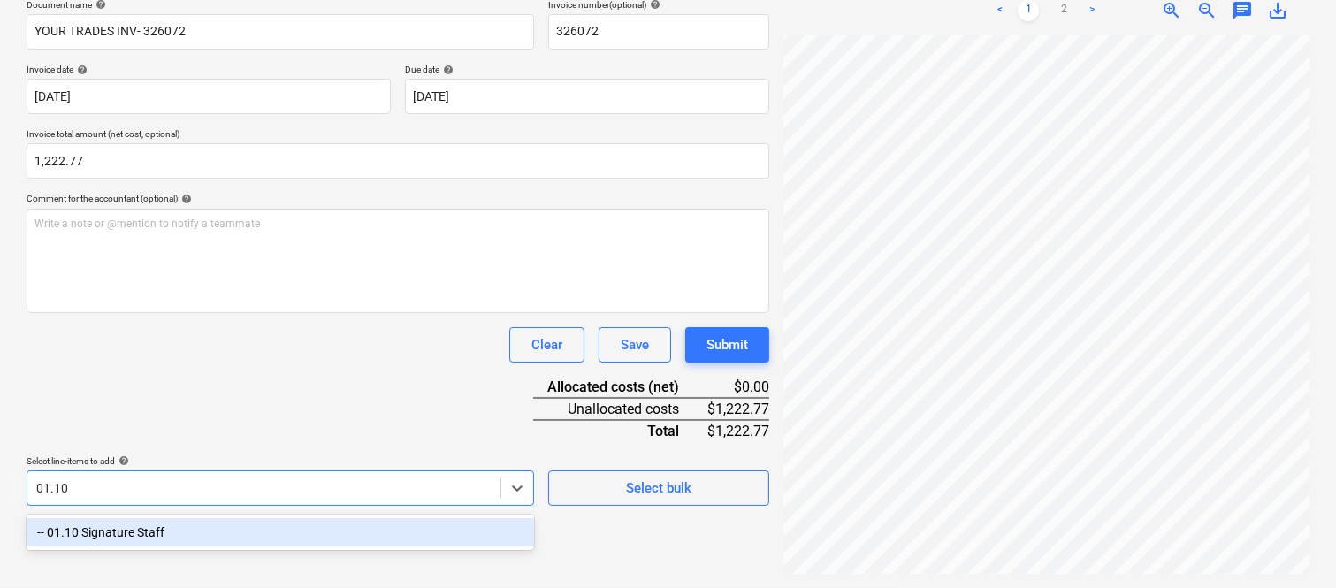
scroll to position [252, 0]
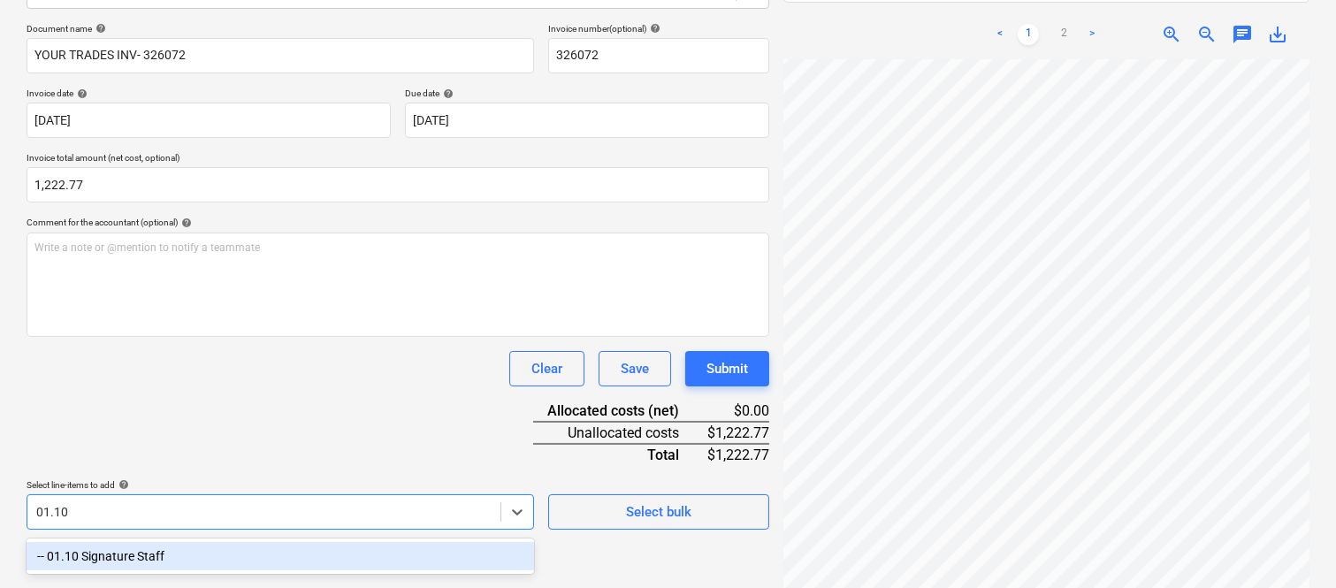
click at [215, 552] on div "-- 01.10 Signature Staff" at bounding box center [280, 556] width 507 height 28
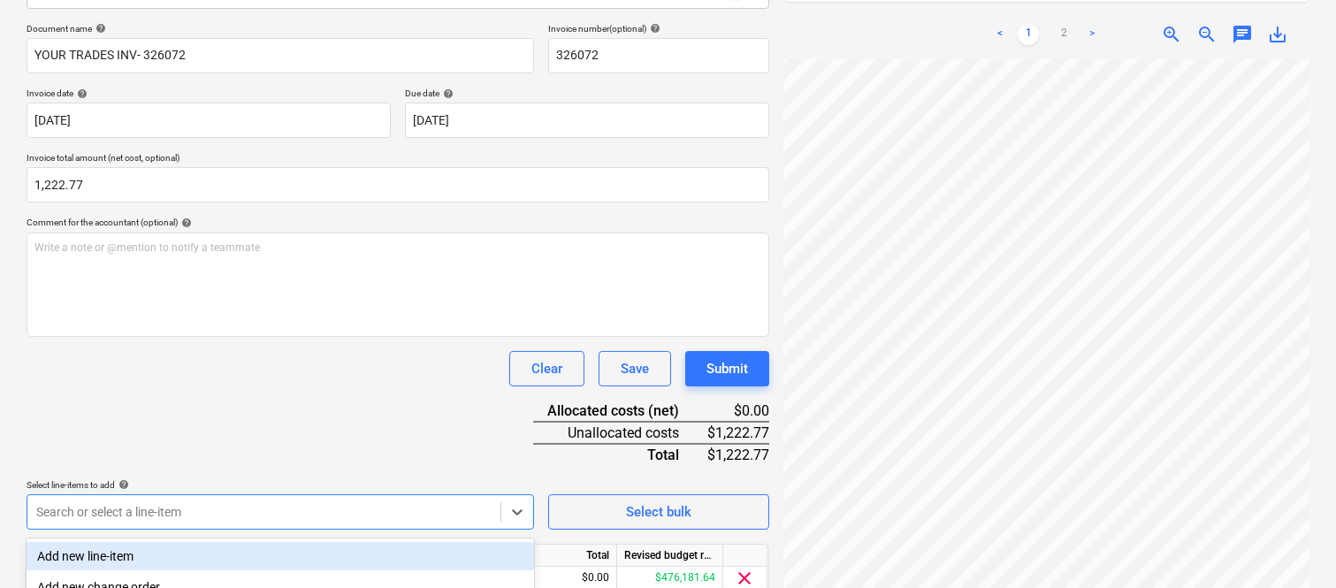
click at [217, 394] on div "Document name help YOUR TRADES INV- 326072 Invoice number (optional) help 32607…" at bounding box center [398, 334] width 743 height 623
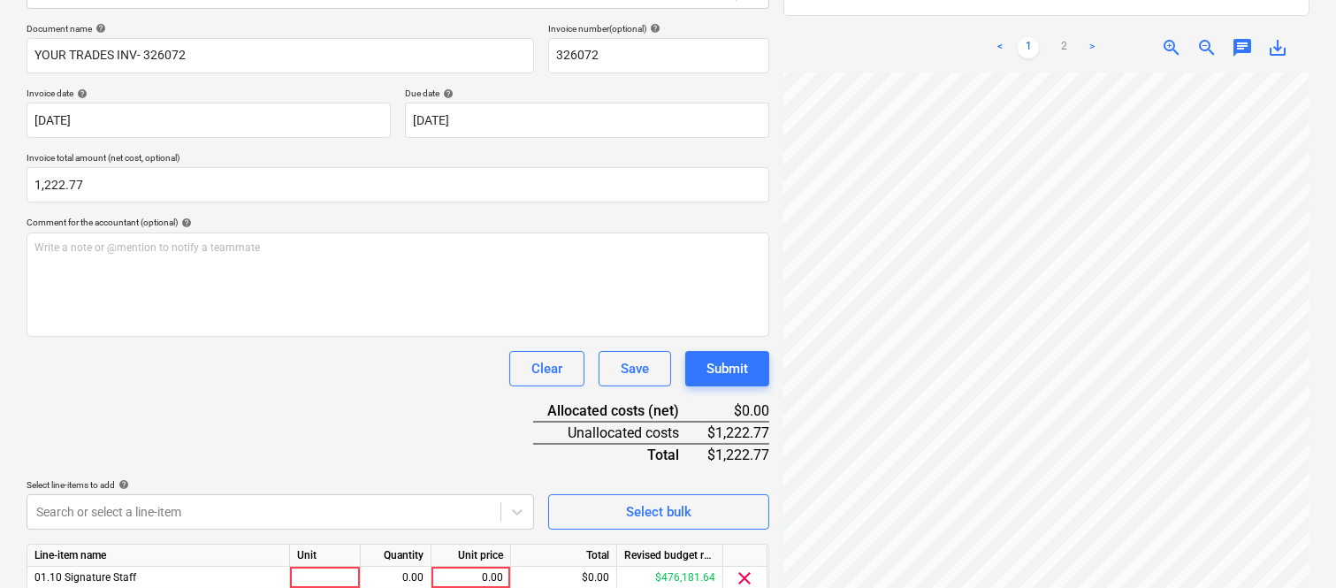
scroll to position [324, 0]
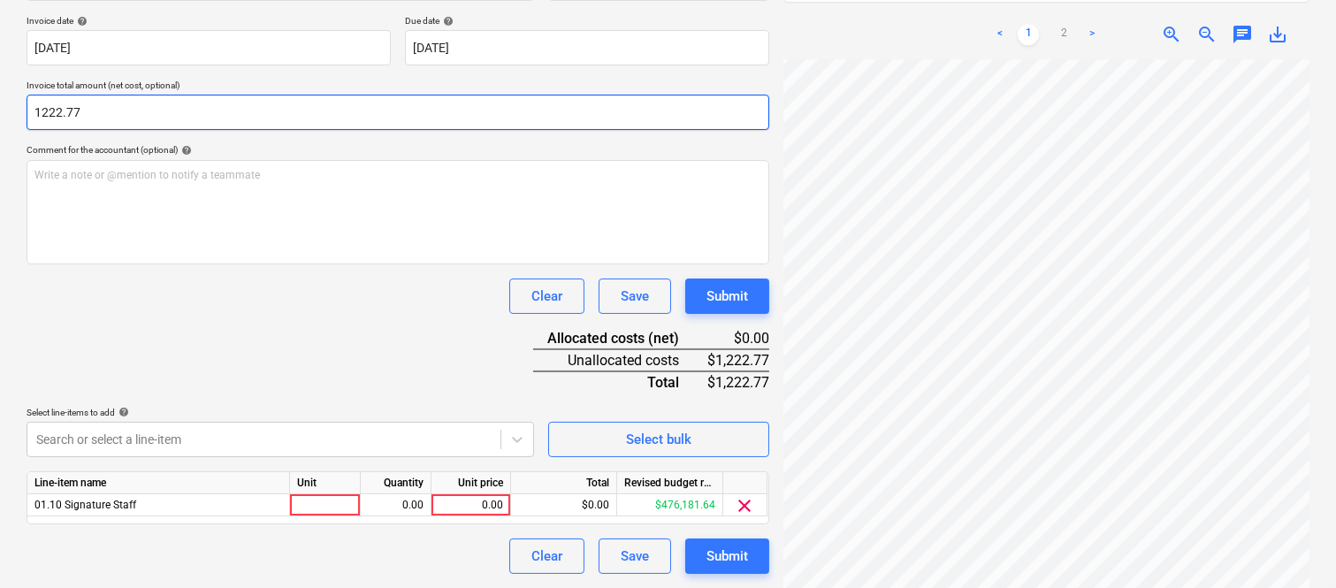
click at [62, 111] on input "1222.77" at bounding box center [398, 112] width 743 height 35
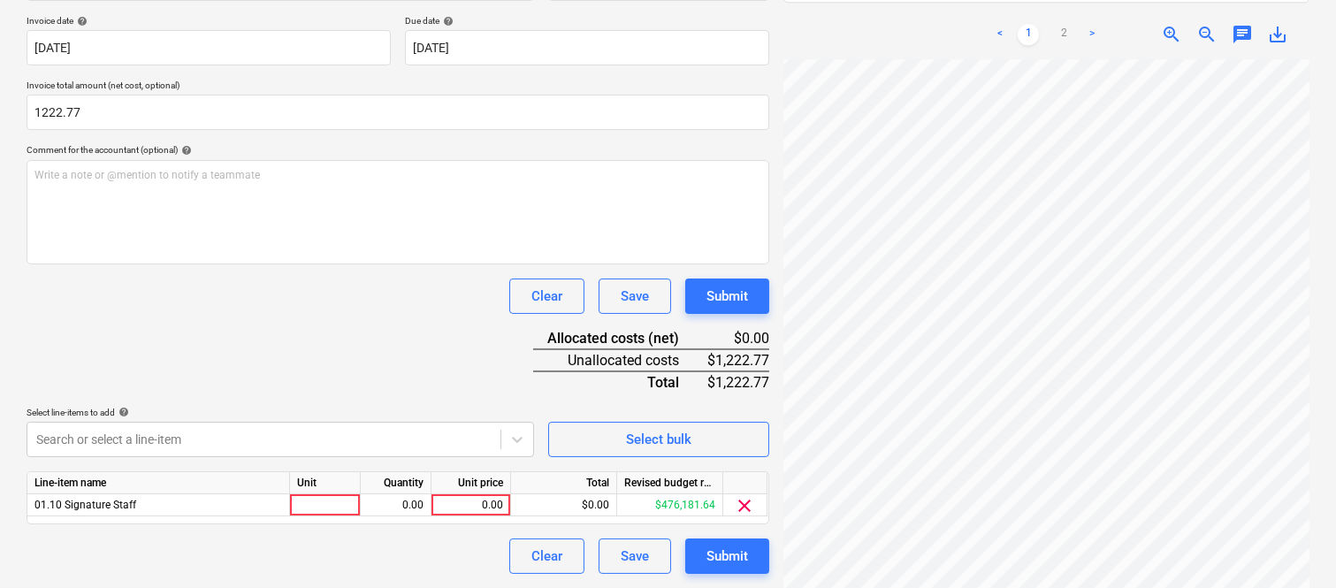
type input "1,222.77"
click at [244, 375] on div "Document name help YOUR TRADES INV- 326072 Invoice number (optional) help 32607…" at bounding box center [398, 261] width 743 height 623
click at [329, 500] on div at bounding box center [325, 505] width 71 height 22
type input "INVOICE"
click at [400, 509] on div "0.00" at bounding box center [396, 505] width 56 height 22
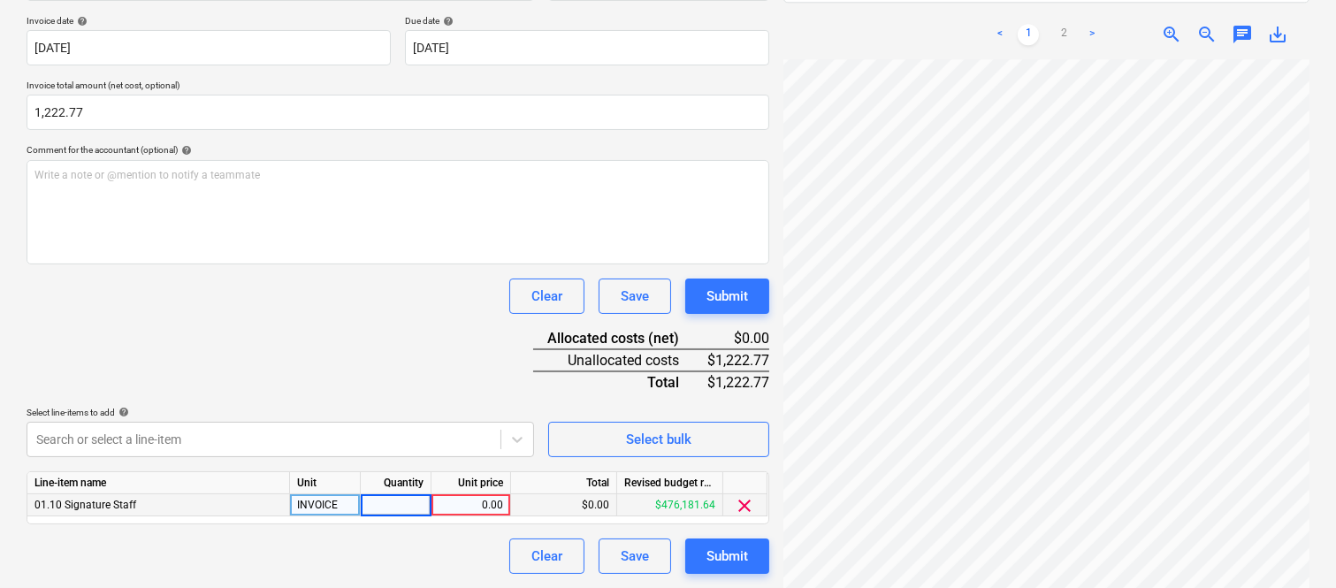
type input "1"
click at [471, 504] on div "0.00" at bounding box center [471, 505] width 65 height 22
type input "1222.77"
click at [257, 303] on div "Clear Save Submit" at bounding box center [398, 295] width 743 height 35
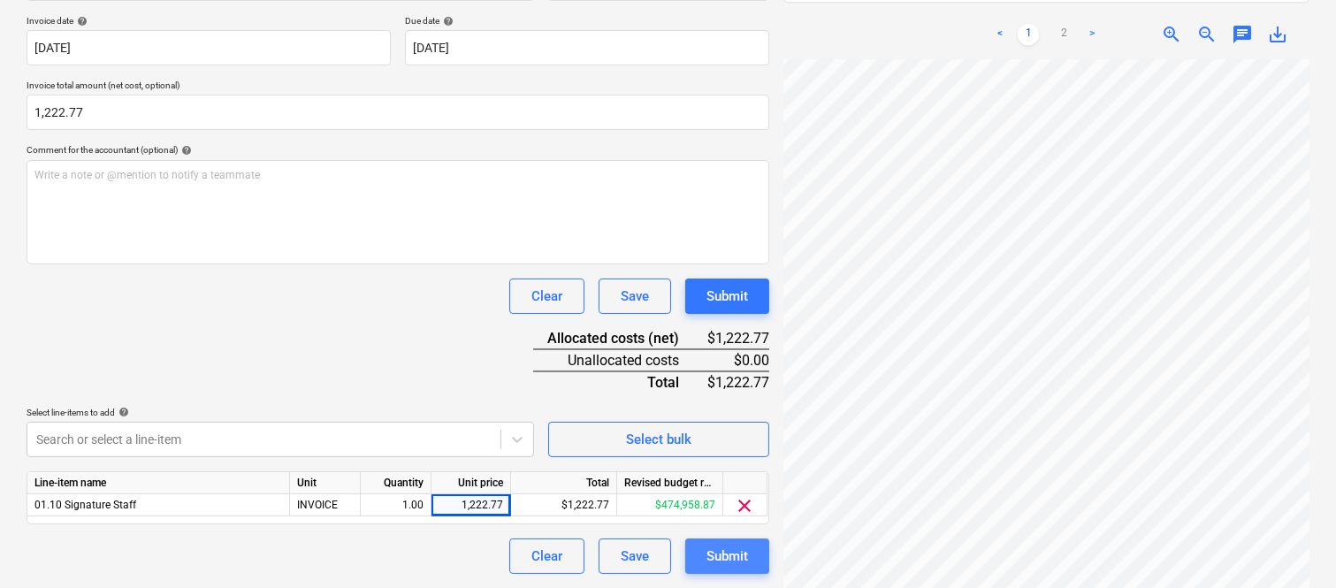
click at [726, 566] on div "Submit" at bounding box center [727, 556] width 42 height 23
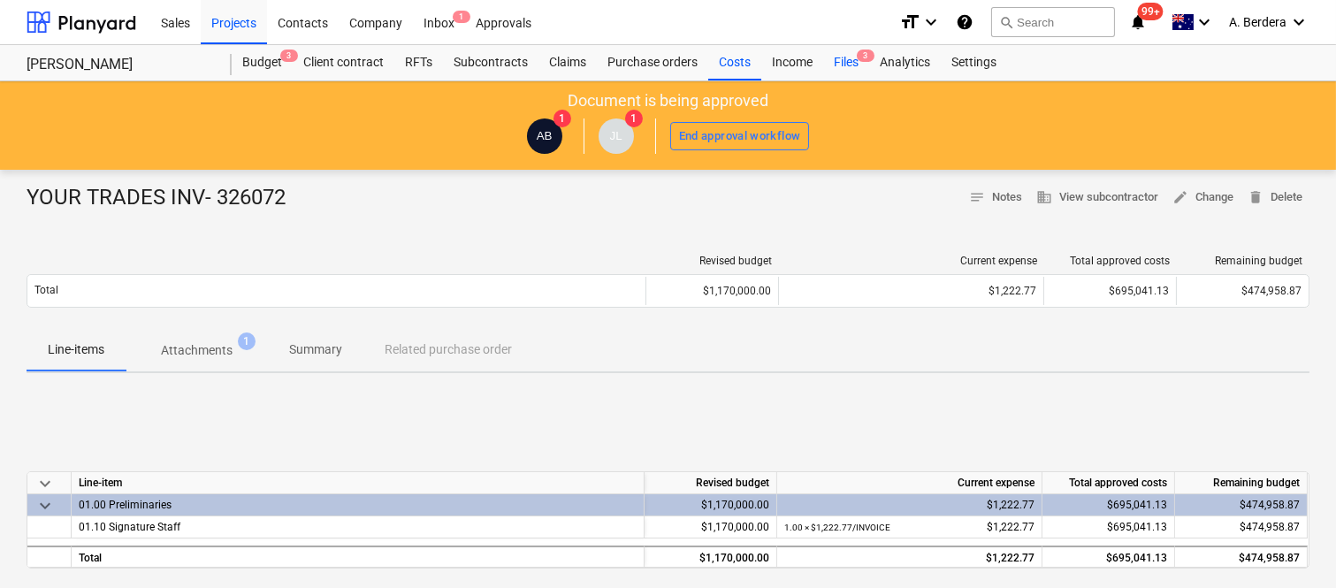
click at [846, 59] on div "Files 3" at bounding box center [846, 62] width 46 height 35
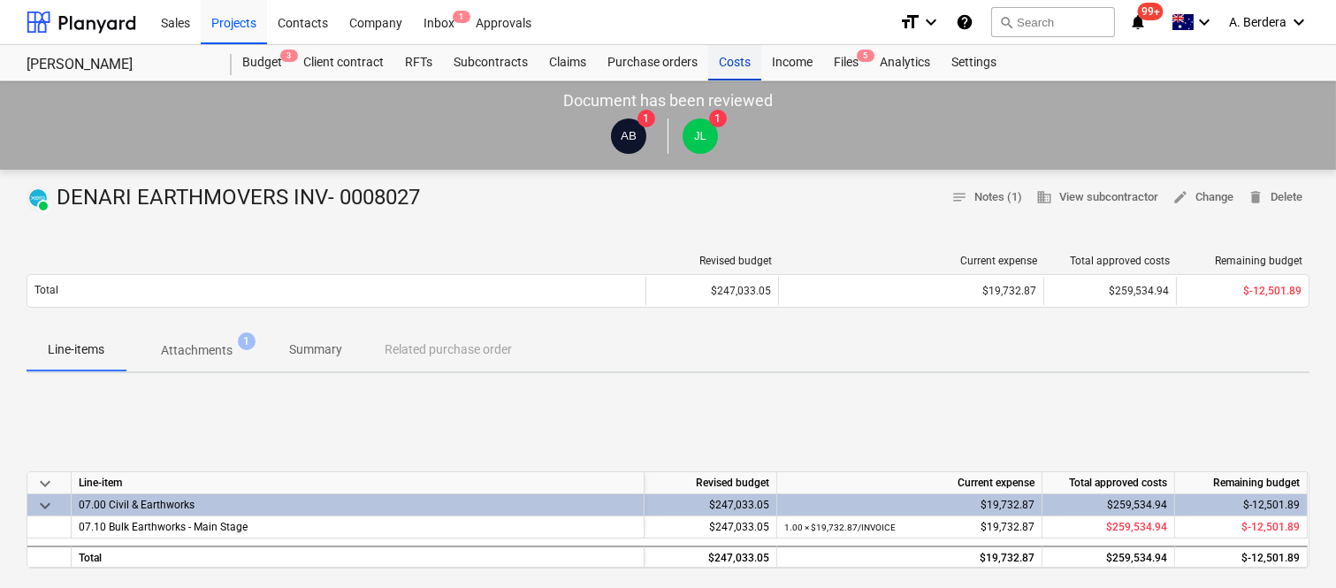
click at [722, 67] on div "Costs" at bounding box center [734, 62] width 53 height 35
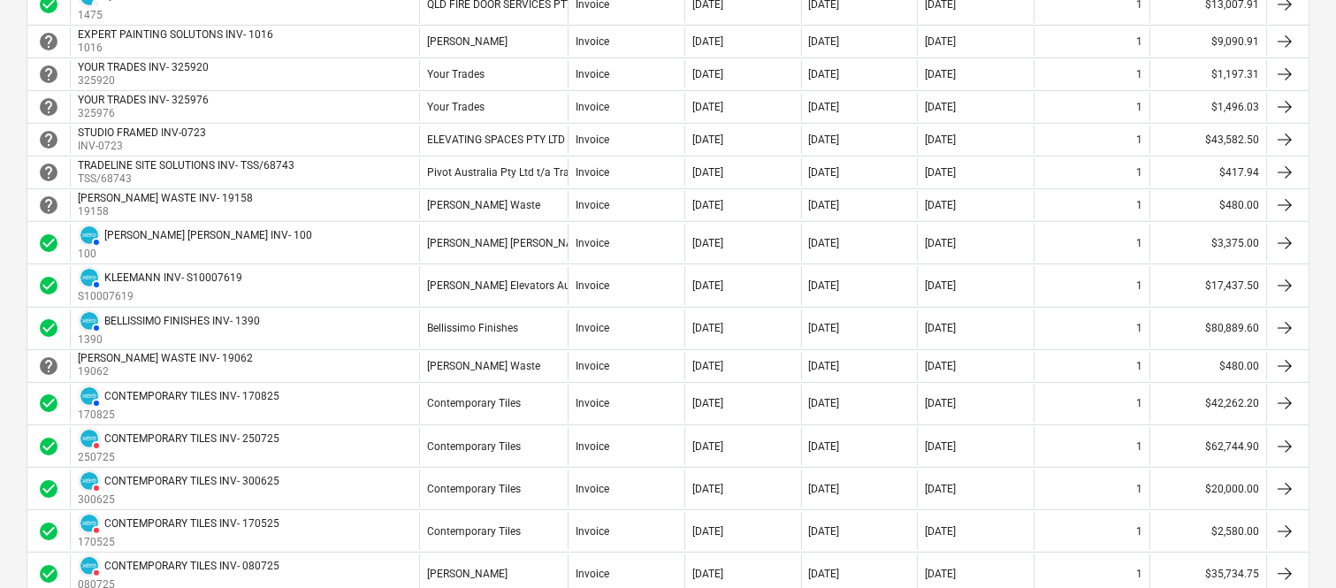
scroll to position [942, 0]
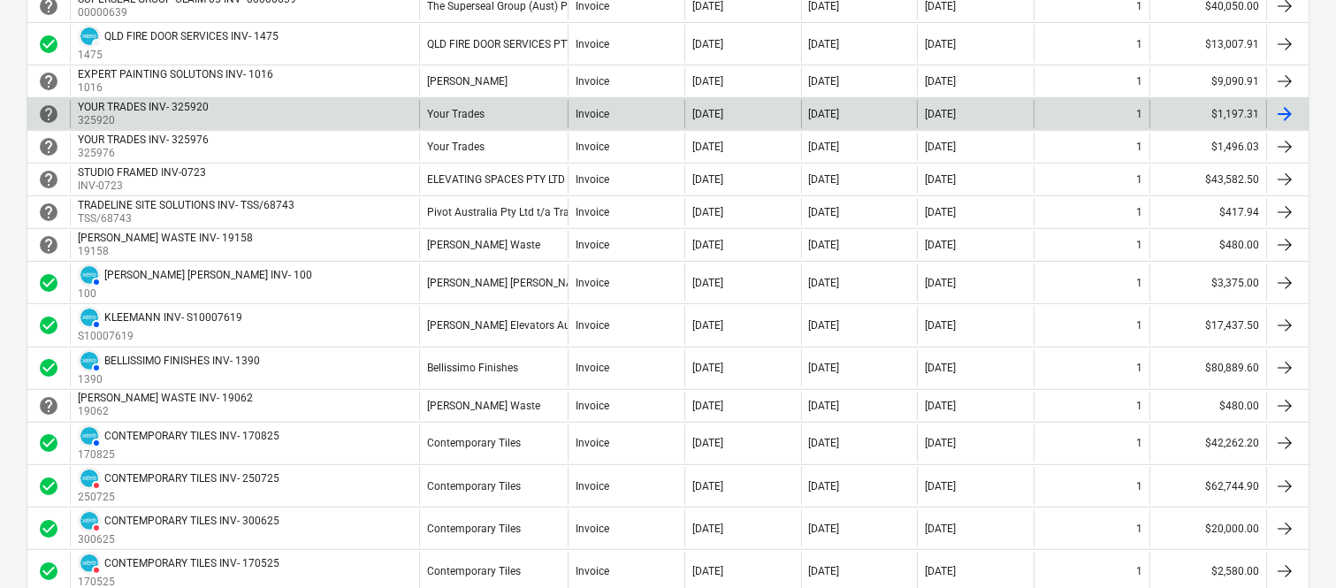
click at [517, 111] on div "Your Trades" at bounding box center [493, 114] width 149 height 28
